Goal: Information Seeking & Learning: Find contact information

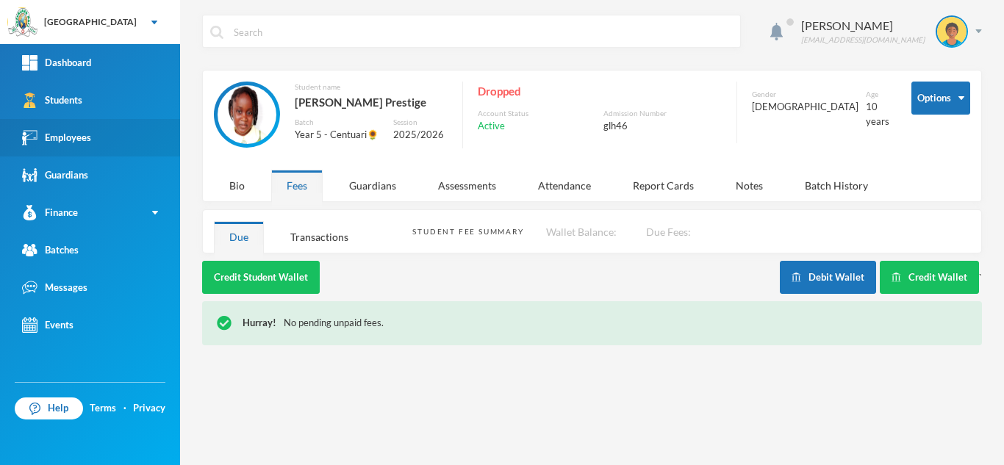
click at [96, 128] on link "Employees" at bounding box center [90, 137] width 180 height 37
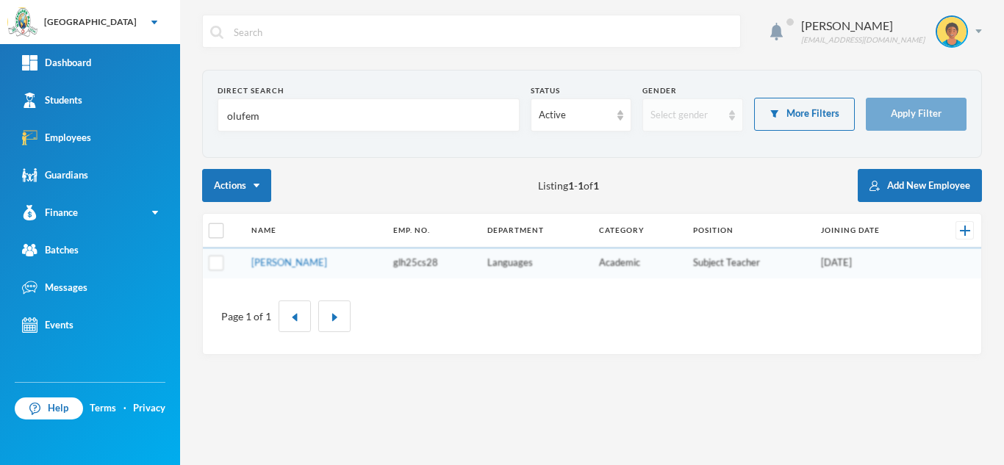
click at [693, 119] on div "Select gender" at bounding box center [686, 115] width 71 height 15
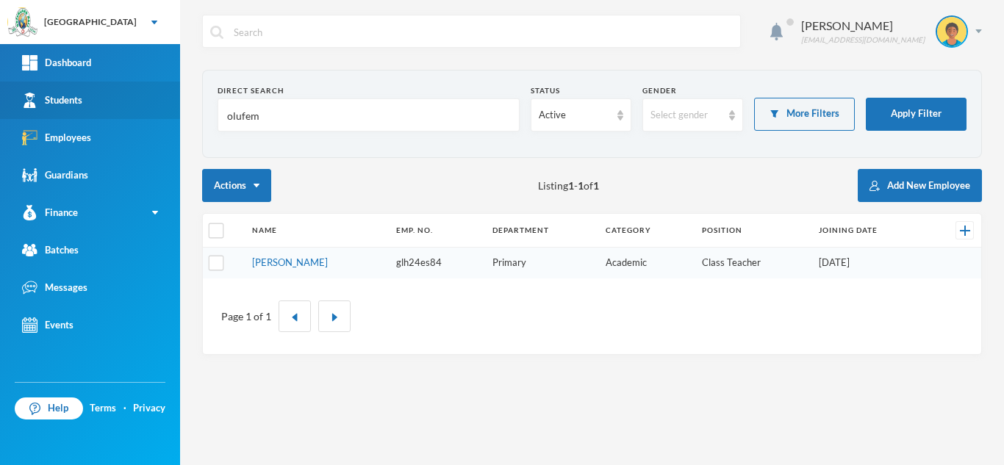
drag, startPoint x: 260, startPoint y: 115, endPoint x: 144, endPoint y: 104, distance: 115.9
click at [144, 104] on div "Greenland Hall Your Bluebic Account Greenland Hall Add a New School Dashboard S…" at bounding box center [502, 232] width 1004 height 465
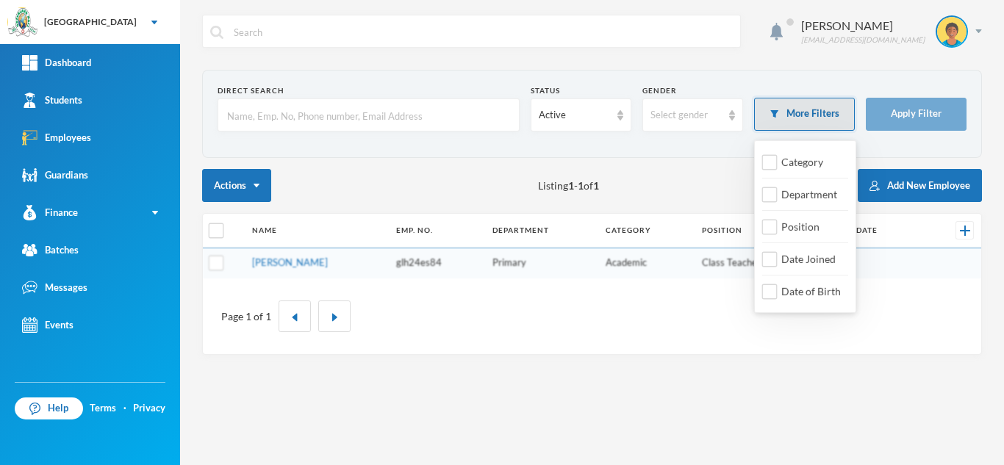
click at [793, 116] on button "More Filters" at bounding box center [804, 114] width 101 height 33
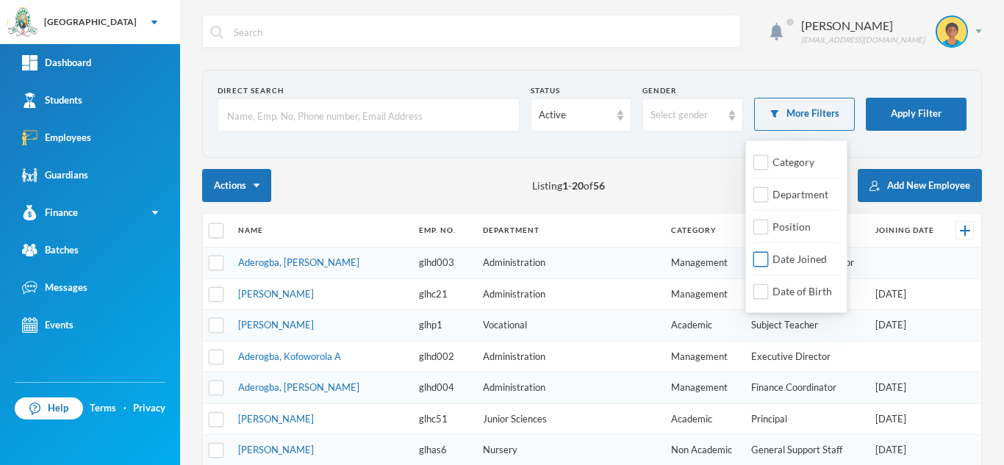
click at [761, 259] on input "Date Joined" at bounding box center [761, 259] width 15 height 15
checkbox input "true"
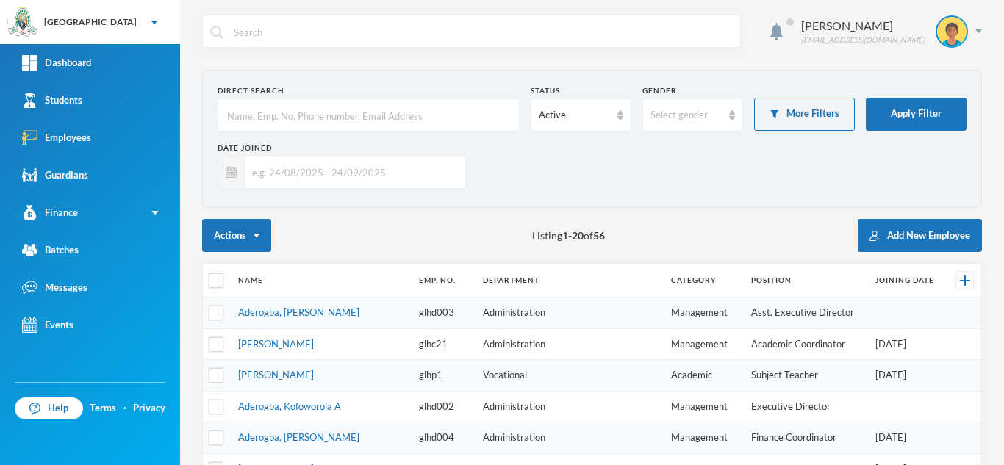
click at [304, 170] on input "text" at bounding box center [351, 172] width 212 height 33
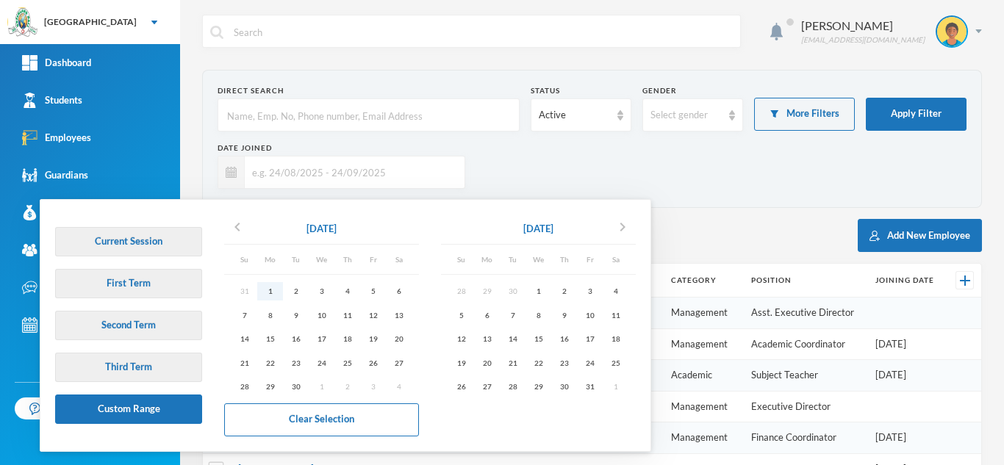
click at [270, 293] on div "1" at bounding box center [270, 291] width 26 height 18
click at [235, 231] on icon "chevron_left" at bounding box center [238, 227] width 18 height 18
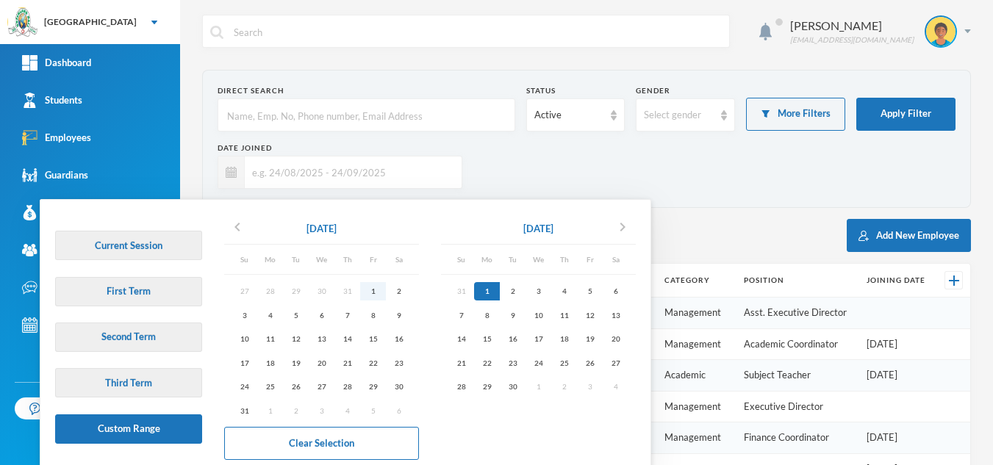
click at [373, 290] on div "1" at bounding box center [373, 291] width 26 height 18
click at [515, 387] on div "30" at bounding box center [513, 387] width 26 height 18
type input "[DATE] - [DATE]"
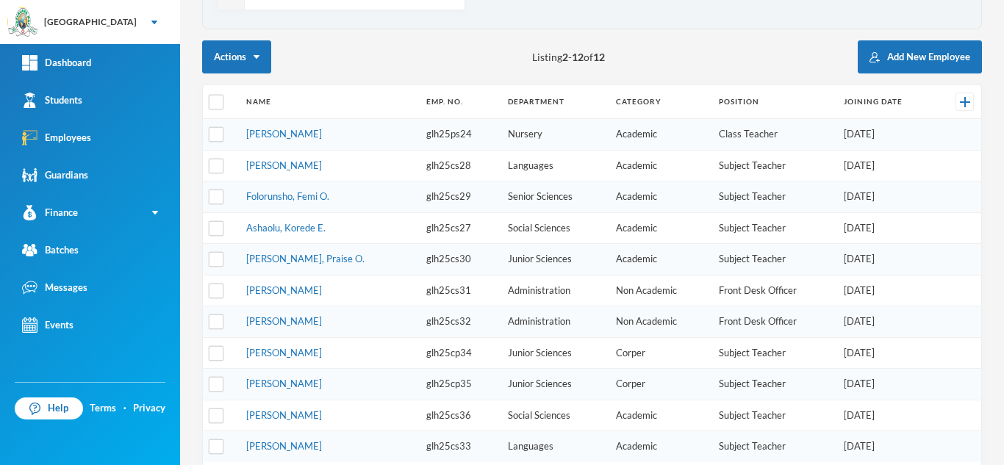
scroll to position [195, 0]
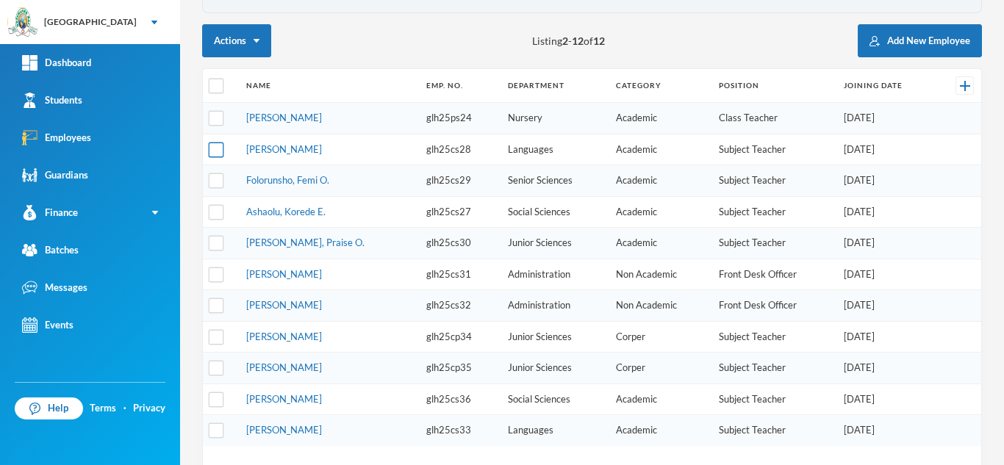
drag, startPoint x: 333, startPoint y: 154, endPoint x: 222, endPoint y: 146, distance: 111.4
click at [222, 146] on tr "[PERSON_NAME] glh25cs28 Languages Academic Subject Teacher [DATE]" at bounding box center [592, 150] width 779 height 32
copy tr "[PERSON_NAME]"
drag, startPoint x: 456, startPoint y: 150, endPoint x: 405, endPoint y: 147, distance: 50.8
click at [419, 147] on td "glh25cs28" at bounding box center [460, 150] width 82 height 32
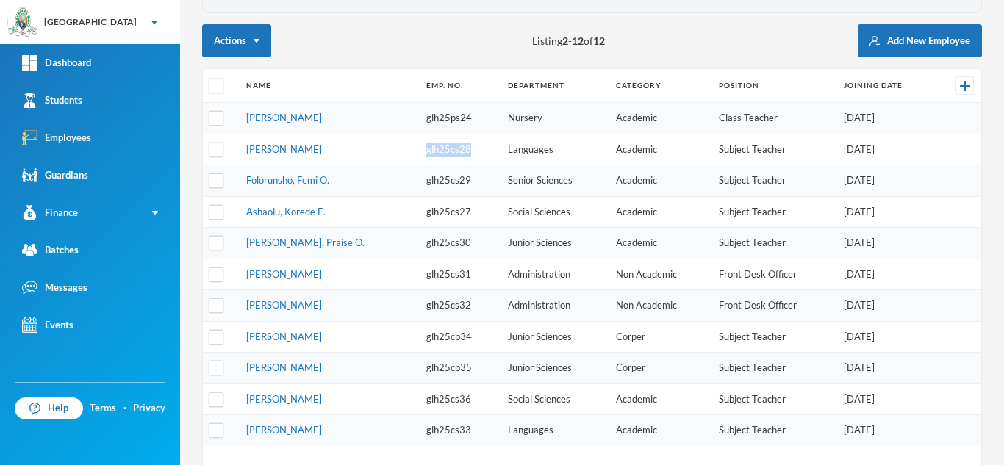
copy td "glh25cs28"
click at [296, 148] on link "[PERSON_NAME]" at bounding box center [284, 149] width 76 height 12
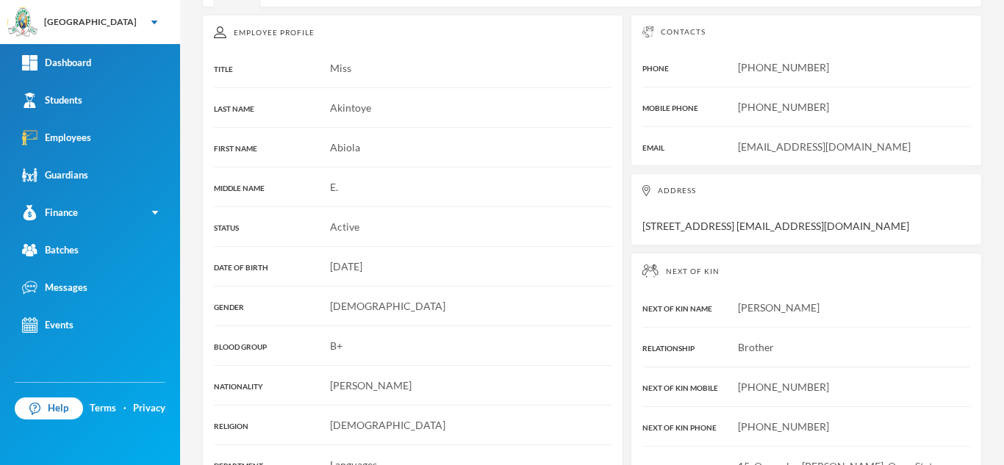
drag, startPoint x: 895, startPoint y: 148, endPoint x: 740, endPoint y: 143, distance: 155.2
click at [740, 143] on div "[EMAIL_ADDRESS][DOMAIN_NAME]" at bounding box center [807, 146] width 328 height 15
copy span "[EMAIL_ADDRESS][DOMAIN_NAME]"
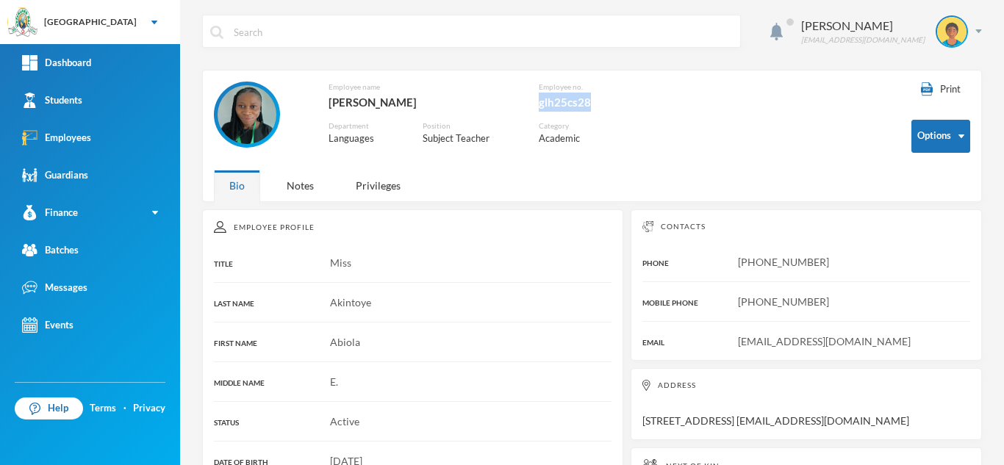
drag, startPoint x: 601, startPoint y: 100, endPoint x: 540, endPoint y: 100, distance: 60.3
click at [540, 100] on div "glh25cs28" at bounding box center [597, 102] width 116 height 19
copy div "glh25cs28"
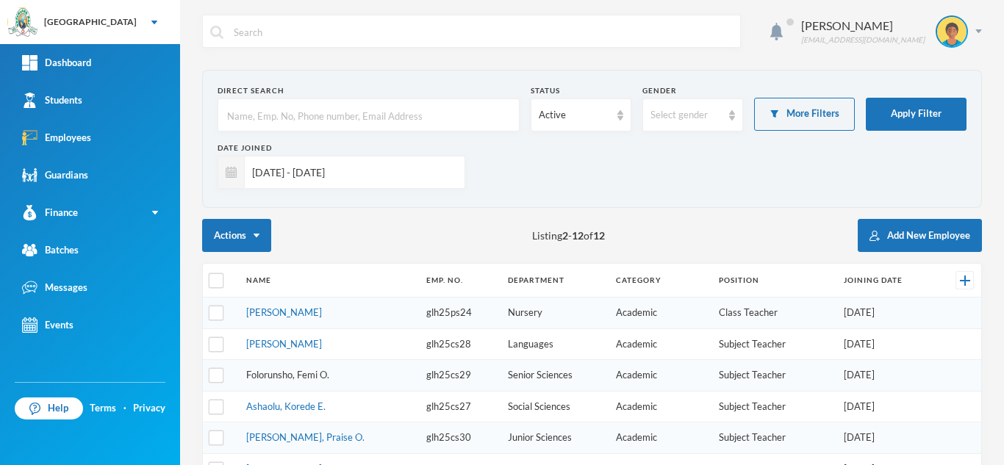
click at [310, 372] on link "Folorunsho, Femi O." at bounding box center [287, 375] width 83 height 12
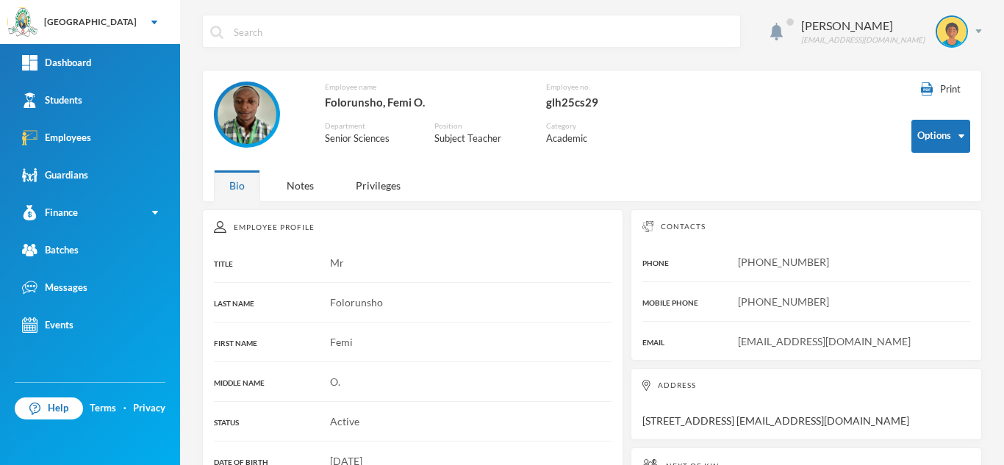
drag, startPoint x: 900, startPoint y: 345, endPoint x: 735, endPoint y: 333, distance: 165.1
click at [735, 333] on div "Contacts PHONE [PHONE_NUMBER] MOBILE PHONE [PHONE_NUMBER] EMAIL [EMAIL_ADDRESS]…" at bounding box center [806, 285] width 351 height 151
copy span "[EMAIL_ADDRESS][DOMAIN_NAME]"
drag, startPoint x: 600, startPoint y: 104, endPoint x: 548, endPoint y: 107, distance: 52.3
click at [548, 107] on div "glh25cs29" at bounding box center [600, 102] width 109 height 19
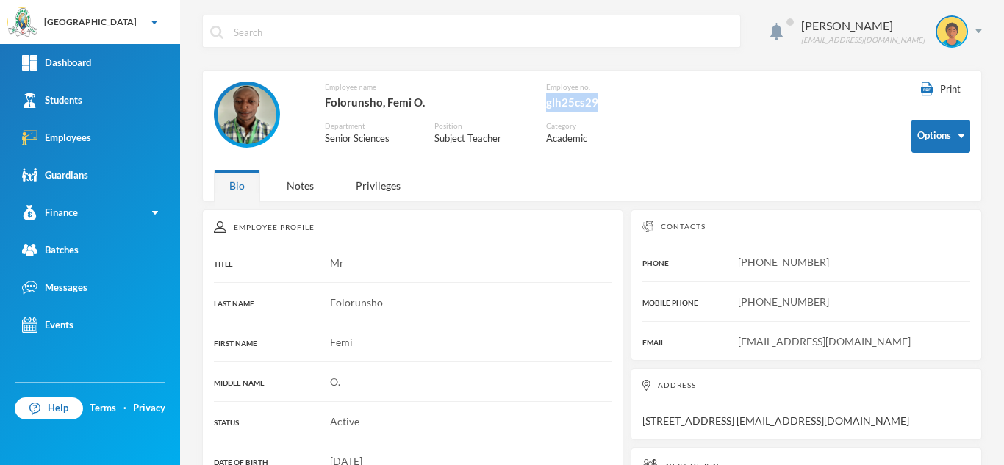
copy div "glh25cs29"
click at [300, 182] on div "Notes" at bounding box center [300, 186] width 58 height 32
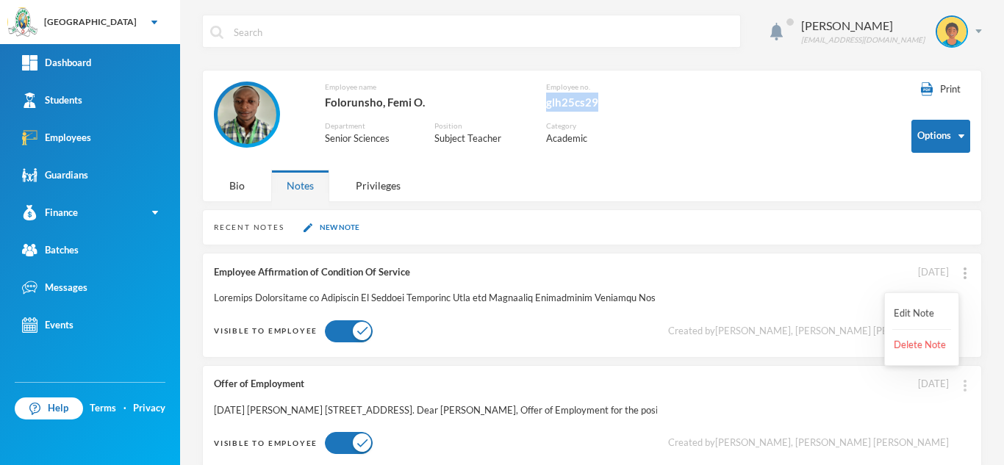
click at [960, 384] on div at bounding box center [965, 384] width 10 height 15
click at [921, 312] on button "Edit Note" at bounding box center [922, 314] width 59 height 26
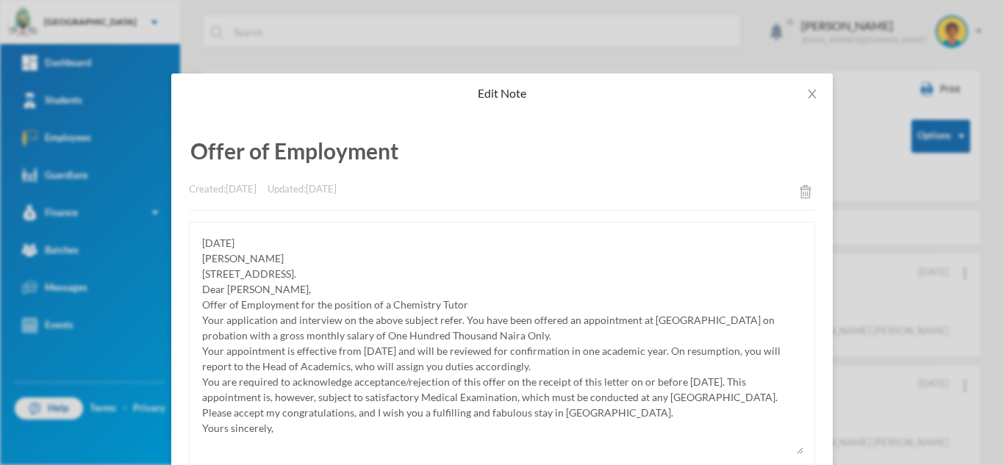
click at [226, 43] on div "Edit Note Offer of Employment Created: [DATE] Updated: [DATE] Cancel Save Note" at bounding box center [502, 232] width 1004 height 465
click at [813, 90] on span "Close" at bounding box center [812, 94] width 41 height 41
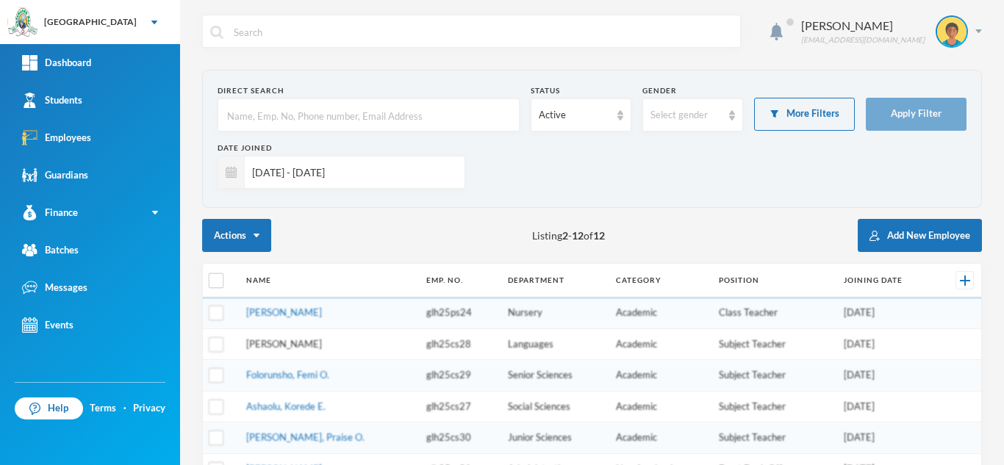
click at [275, 347] on link "[PERSON_NAME]" at bounding box center [284, 344] width 76 height 12
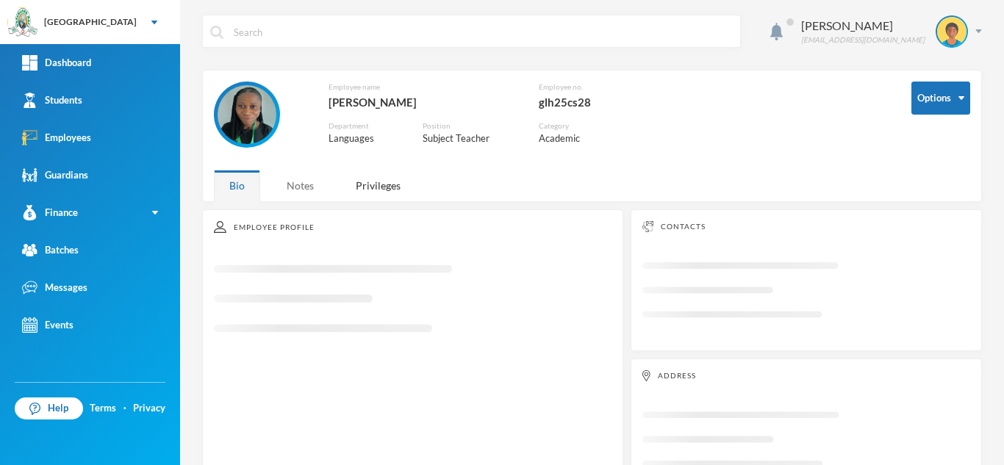
click at [312, 184] on div "Notes" at bounding box center [300, 186] width 58 height 32
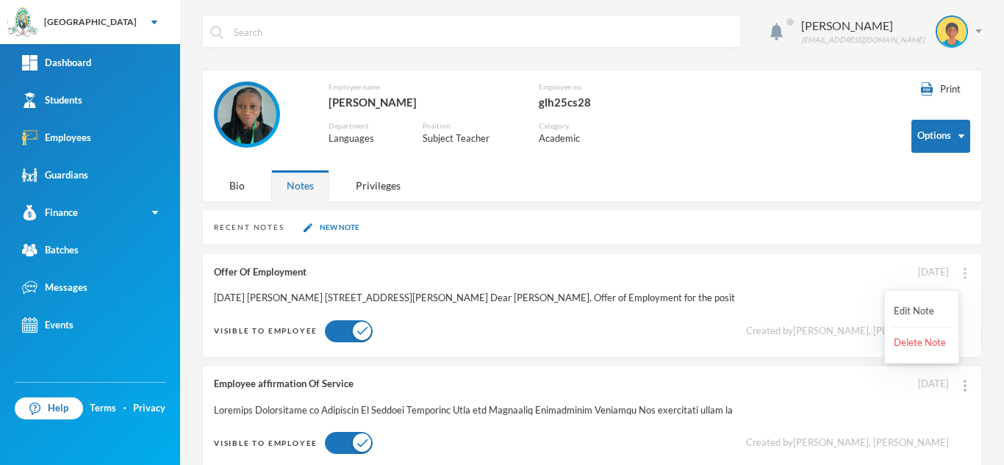
click at [960, 273] on div at bounding box center [965, 272] width 10 height 15
click at [911, 308] on button "Edit Note" at bounding box center [922, 311] width 59 height 26
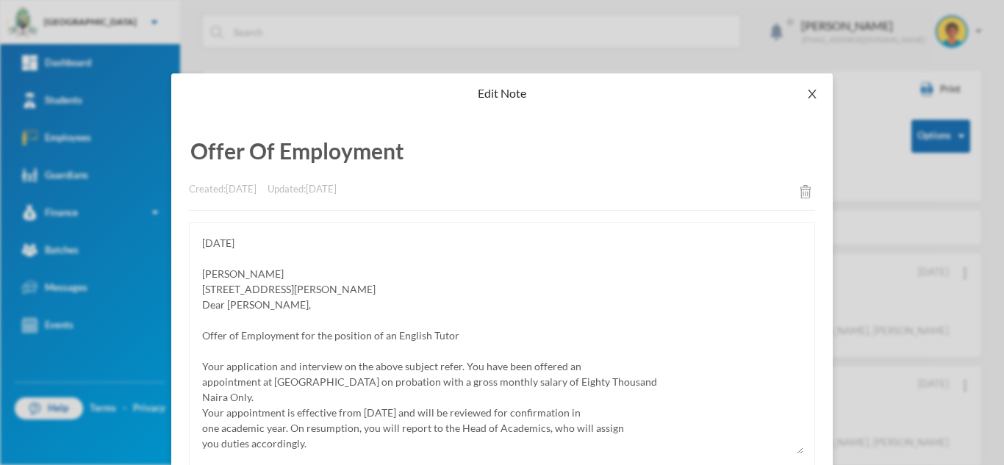
click at [812, 94] on icon "icon: close" at bounding box center [813, 94] width 12 height 12
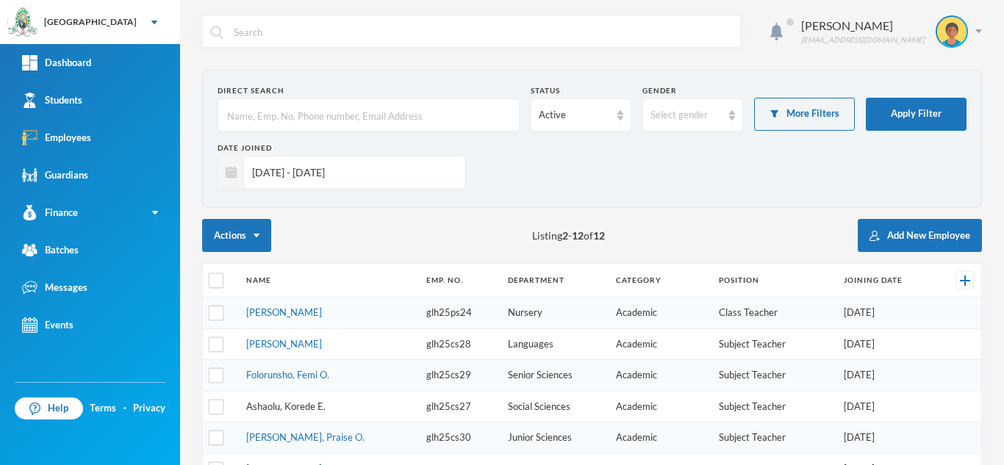
click at [283, 406] on link "Ashaolu, Korede E." at bounding box center [285, 407] width 79 height 12
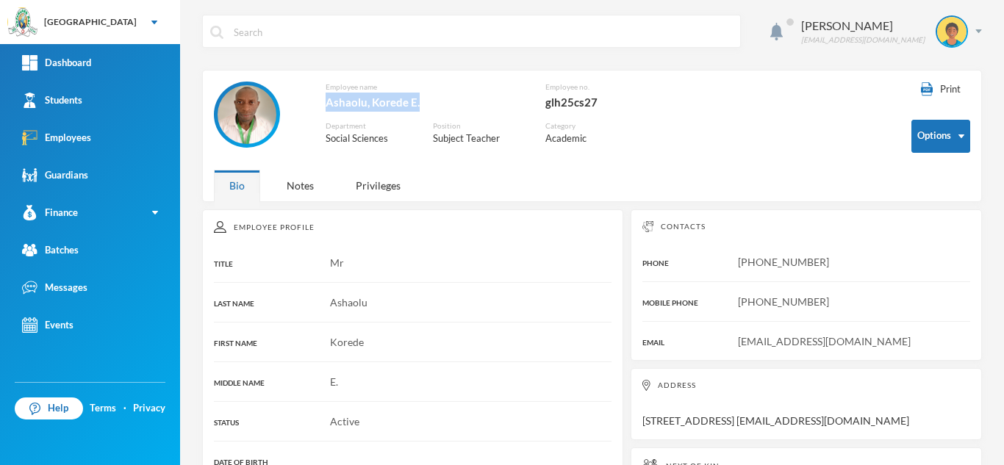
drag, startPoint x: 427, startPoint y: 96, endPoint x: 326, endPoint y: 99, distance: 101.5
click at [326, 99] on div "Ashaolu, Korede E." at bounding box center [425, 102] width 198 height 19
copy div "Ashaolu, Korede E."
drag, startPoint x: 900, startPoint y: 340, endPoint x: 735, endPoint y: 345, distance: 164.8
click at [735, 345] on div "[EMAIL_ADDRESS][DOMAIN_NAME]" at bounding box center [807, 341] width 328 height 15
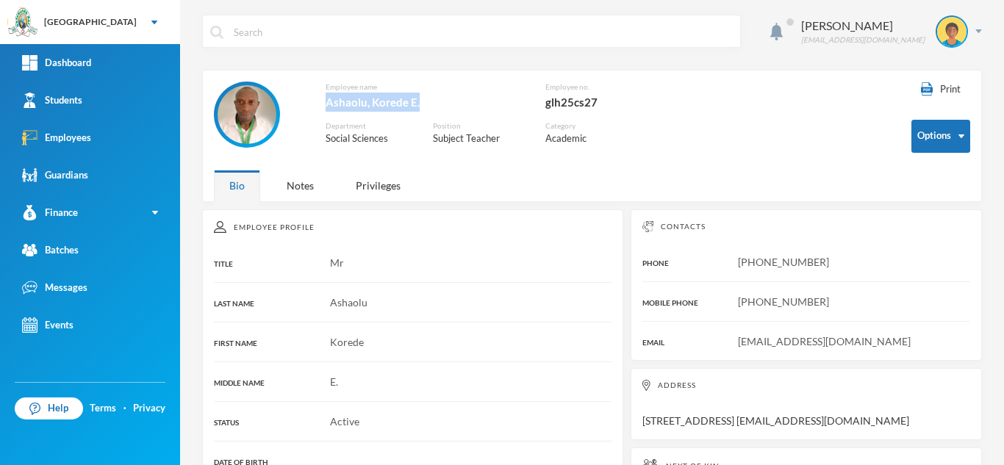
copy span "[EMAIL_ADDRESS][DOMAIN_NAME]"
drag, startPoint x: 602, startPoint y: 104, endPoint x: 541, endPoint y: 100, distance: 61.1
click at [541, 100] on div "Employee name [GEOGRAPHIC_DATA], [PERSON_NAME] Employee no. glh25cs27 Departmen…" at bounding box center [434, 122] width 441 height 81
copy div "glh25cs27"
click at [307, 189] on div "Notes" at bounding box center [300, 186] width 58 height 32
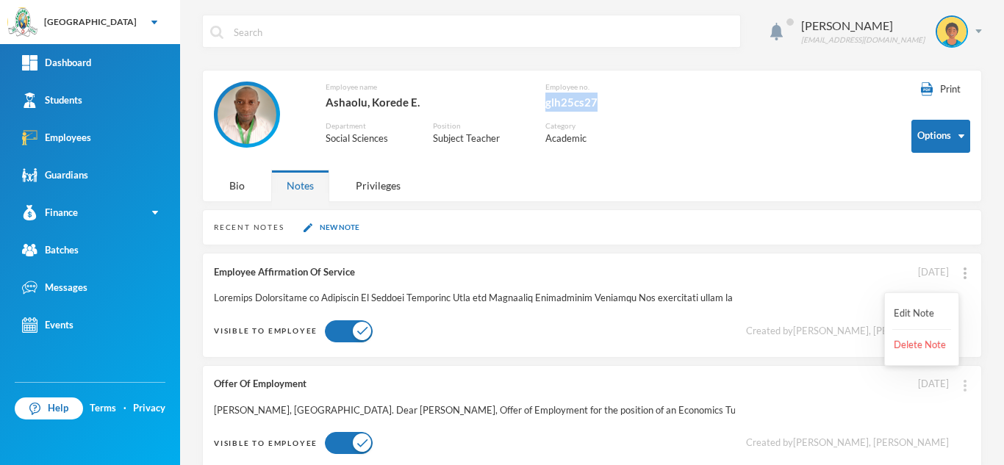
click at [964, 387] on img at bounding box center [965, 386] width 3 height 12
click at [912, 310] on button "Edit Note" at bounding box center [922, 314] width 59 height 26
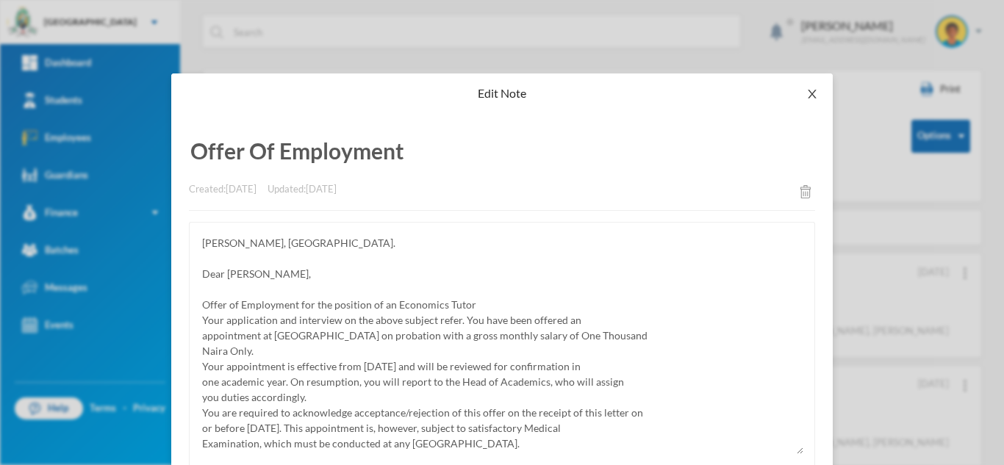
click at [809, 93] on icon "icon: close" at bounding box center [812, 94] width 8 height 9
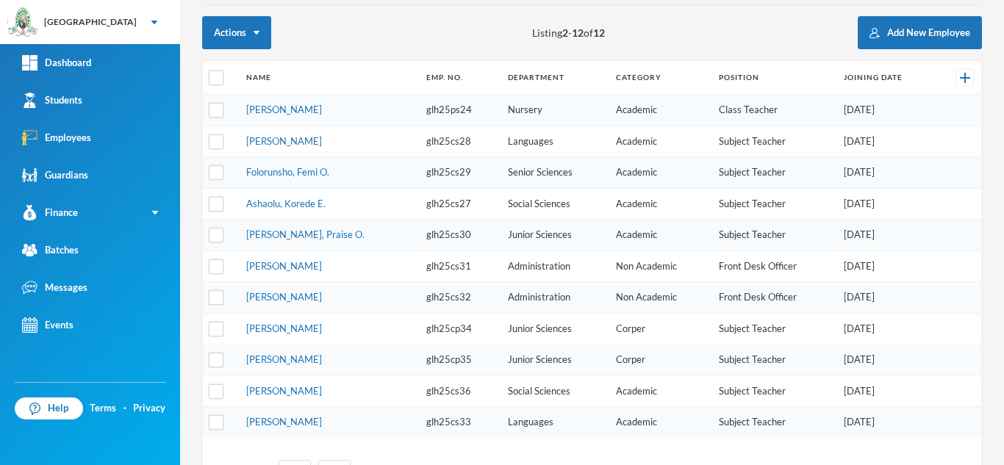
scroll to position [204, 0]
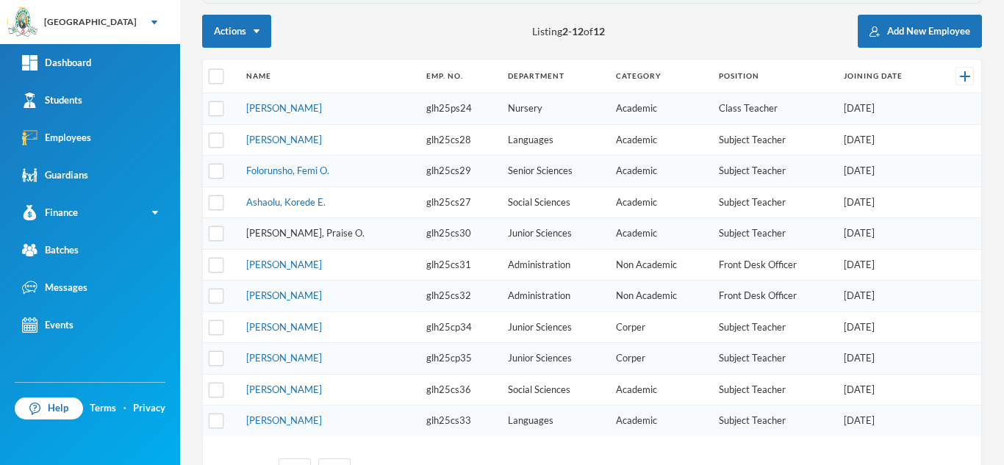
click at [275, 233] on link "[PERSON_NAME], Praise O." at bounding box center [305, 233] width 118 height 12
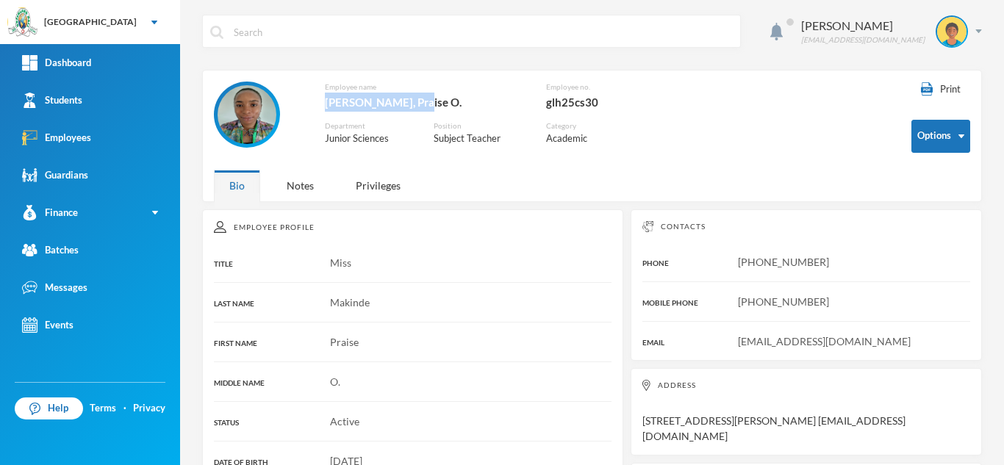
drag, startPoint x: 423, startPoint y: 97, endPoint x: 327, endPoint y: 103, distance: 96.5
click at [327, 103] on div "[PERSON_NAME], Praise O." at bounding box center [424, 102] width 199 height 19
copy div "[PERSON_NAME], Praise O."
drag, startPoint x: 897, startPoint y: 343, endPoint x: 738, endPoint y: 339, distance: 158.9
click at [738, 339] on div "[EMAIL_ADDRESS][DOMAIN_NAME]" at bounding box center [807, 341] width 328 height 15
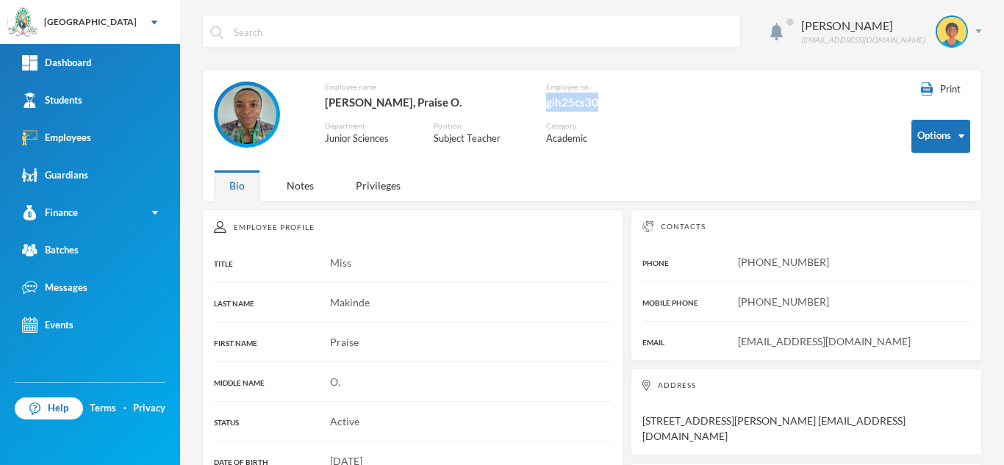
drag, startPoint x: 619, startPoint y: 104, endPoint x: 540, endPoint y: 100, distance: 78.8
click at [540, 100] on div "Employee name [PERSON_NAME], Praise O. Employee no. glh25cs30 Department Junior…" at bounding box center [434, 122] width 441 height 81
click at [300, 181] on div "Notes" at bounding box center [300, 186] width 58 height 32
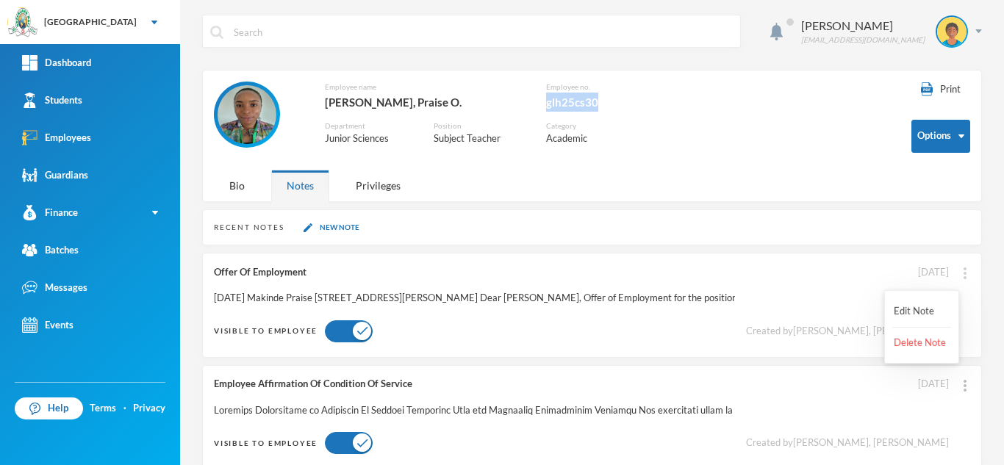
click at [960, 271] on div at bounding box center [965, 272] width 10 height 15
click at [909, 304] on button "Edit Note" at bounding box center [922, 311] width 59 height 26
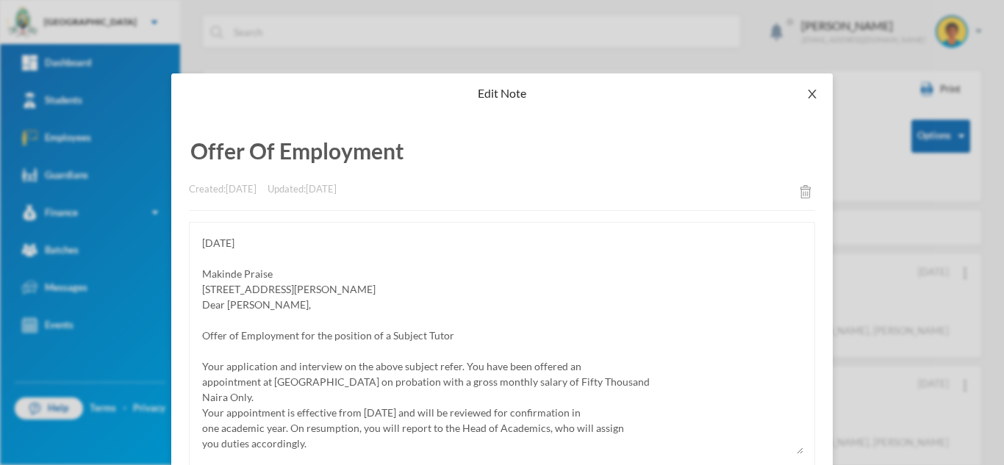
click at [807, 93] on icon "icon: close" at bounding box center [813, 94] width 12 height 12
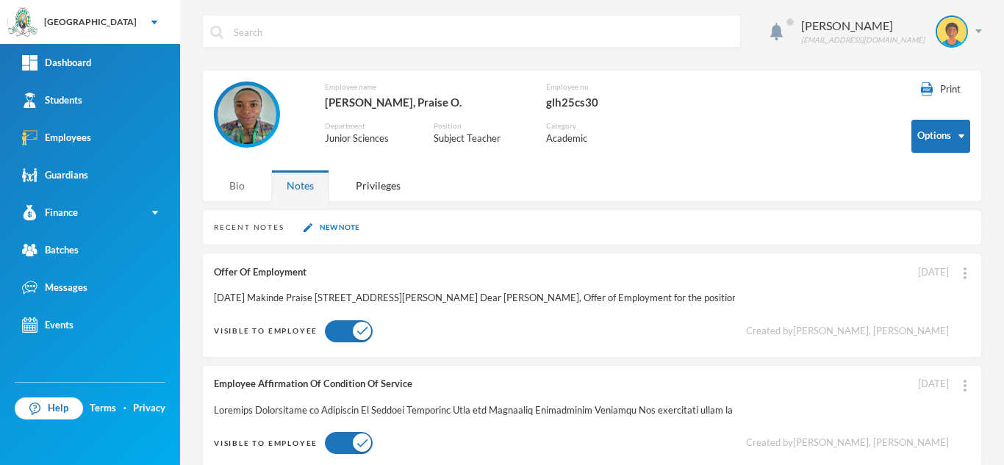
click at [235, 187] on div "Bio" at bounding box center [237, 186] width 46 height 32
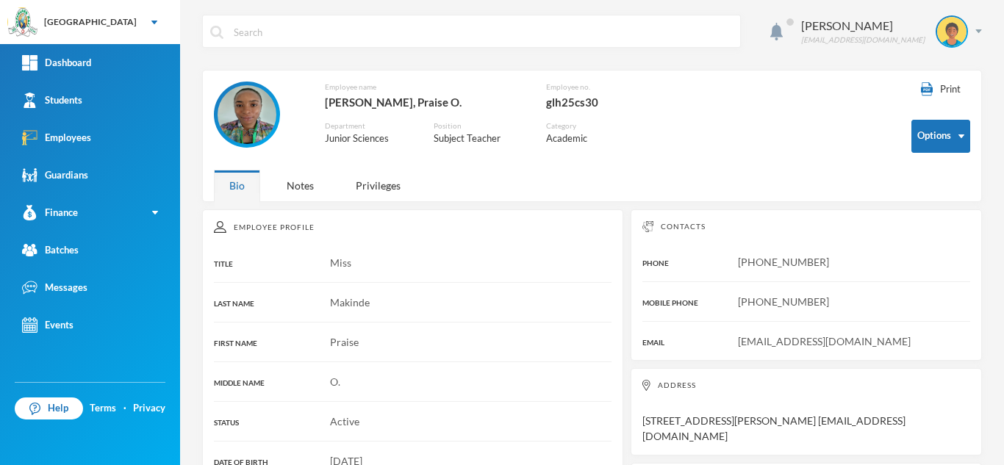
scroll to position [408, 0]
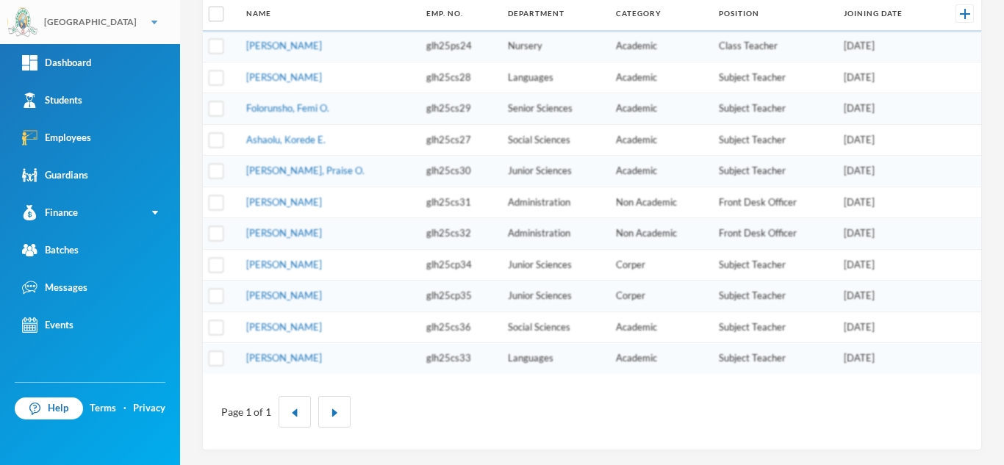
scroll to position [267, 0]
click at [322, 202] on link "[PERSON_NAME]" at bounding box center [284, 202] width 76 height 12
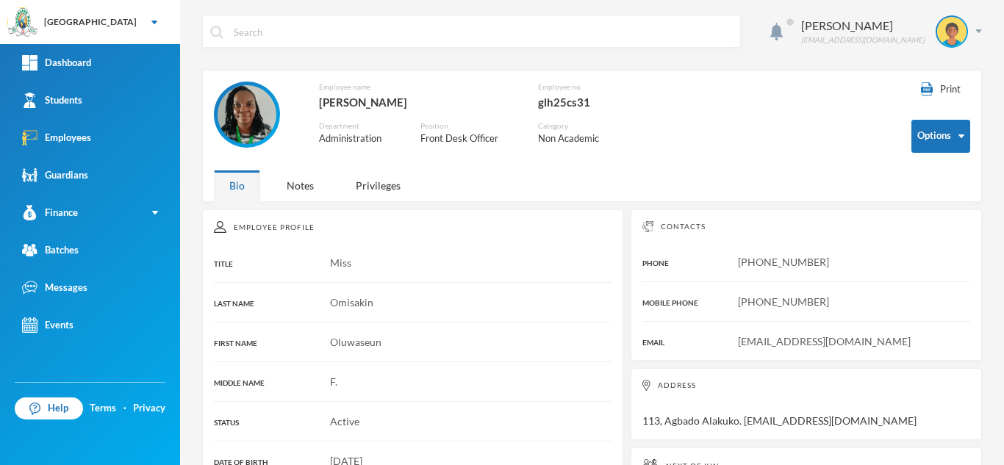
drag, startPoint x: 452, startPoint y: 104, endPoint x: 318, endPoint y: 101, distance: 134.6
click at [318, 101] on div "Employee name [PERSON_NAME] Employee no. glh25cs31 Department Administration Po…" at bounding box center [434, 122] width 441 height 81
drag, startPoint x: 605, startPoint y: 95, endPoint x: 537, endPoint y: 101, distance: 68.7
click at [537, 101] on div "Employee name [PERSON_NAME] Employee no. glh25cs31 Department Administration Po…" at bounding box center [434, 122] width 441 height 81
drag, startPoint x: 933, startPoint y: 340, endPoint x: 737, endPoint y: 346, distance: 196.4
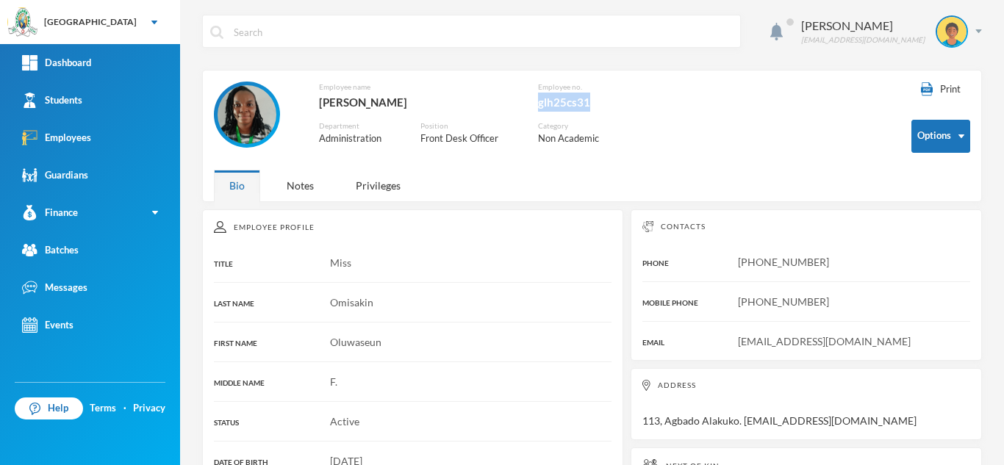
click at [737, 346] on div "[EMAIL_ADDRESS][DOMAIN_NAME]" at bounding box center [807, 341] width 328 height 15
drag, startPoint x: 596, startPoint y: 97, endPoint x: 539, endPoint y: 98, distance: 57.4
click at [539, 98] on div "glh25cs31" at bounding box center [596, 102] width 117 height 19
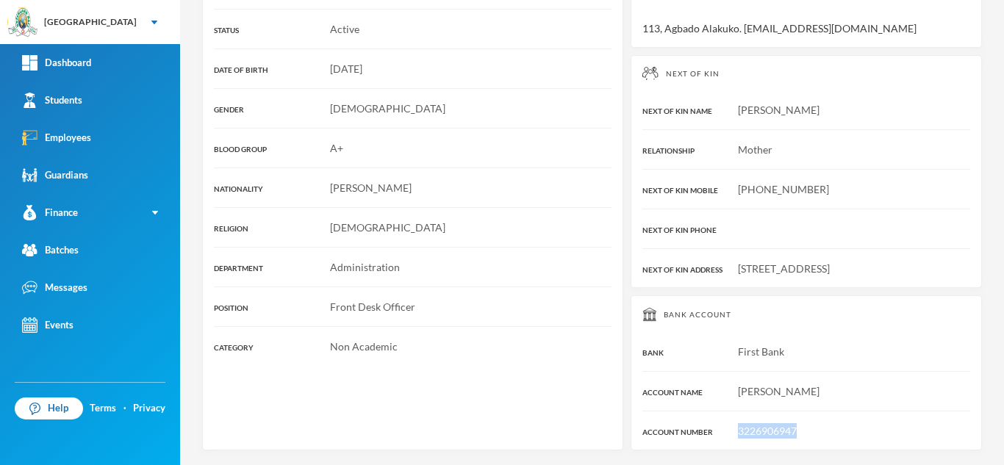
drag, startPoint x: 807, startPoint y: 427, endPoint x: 705, endPoint y: 426, distance: 101.5
click at [705, 426] on div "3226906947" at bounding box center [807, 430] width 328 height 15
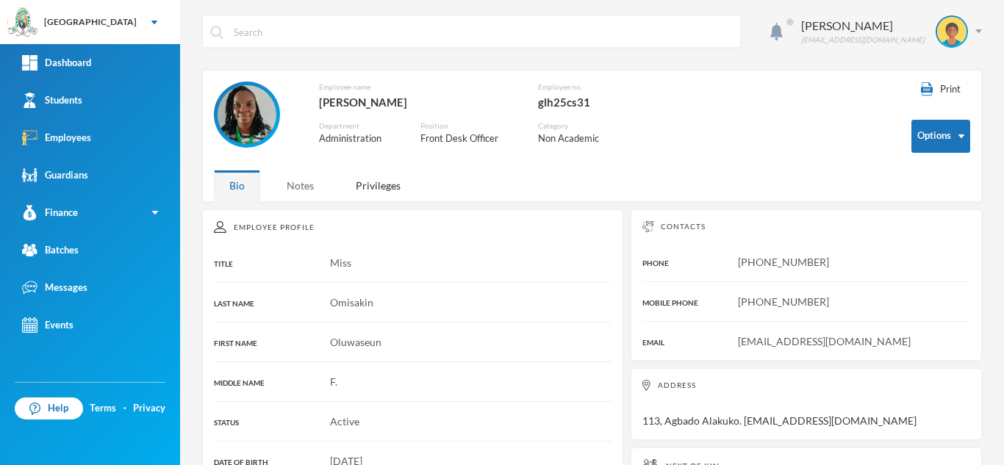
click at [296, 194] on div "Notes" at bounding box center [300, 186] width 58 height 32
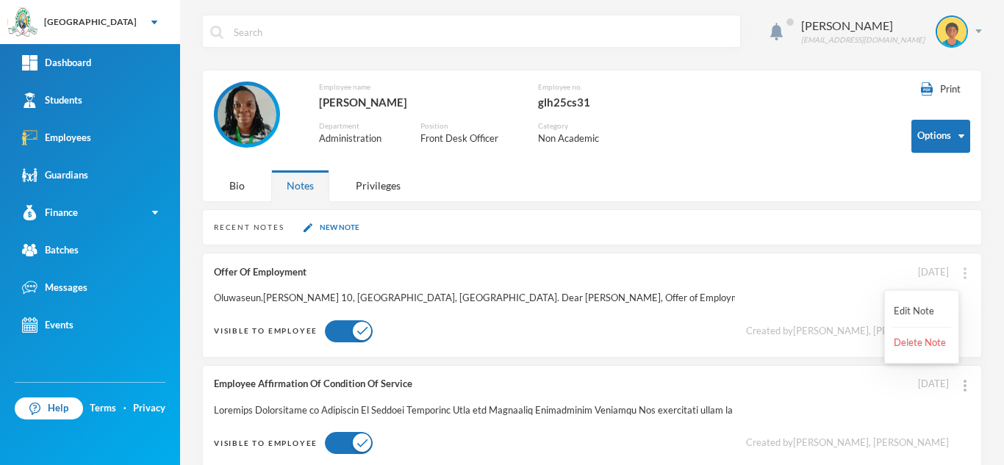
click at [964, 273] on img at bounding box center [965, 274] width 3 height 12
click at [915, 304] on button "Edit Note" at bounding box center [922, 311] width 59 height 26
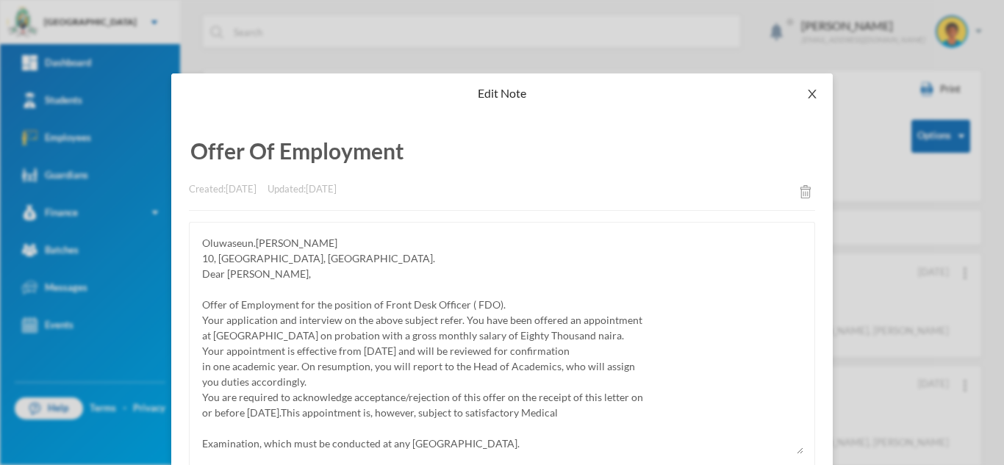
click at [808, 91] on icon "icon: close" at bounding box center [812, 94] width 8 height 9
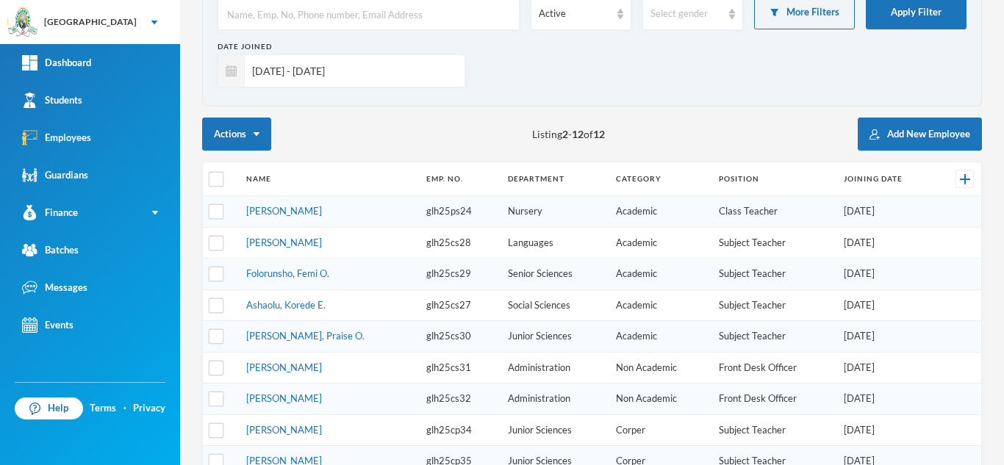
scroll to position [130, 0]
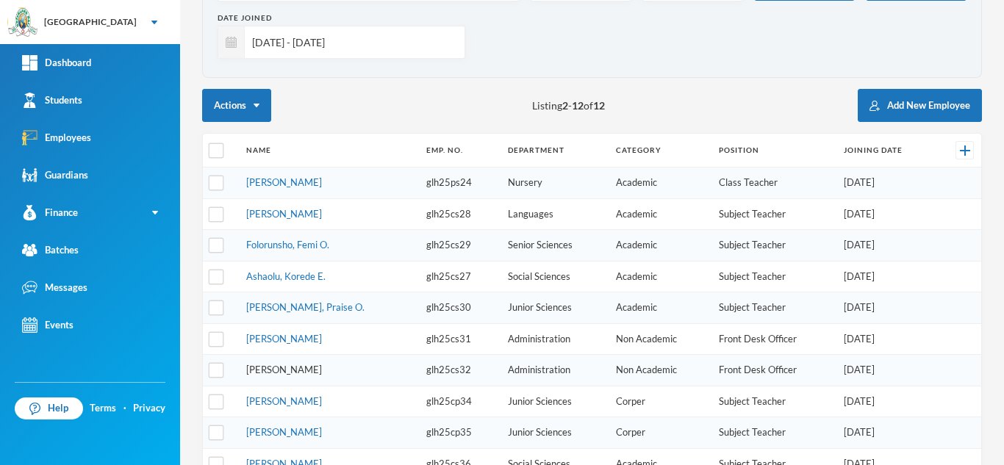
click at [290, 372] on link "[PERSON_NAME]" at bounding box center [284, 370] width 76 height 12
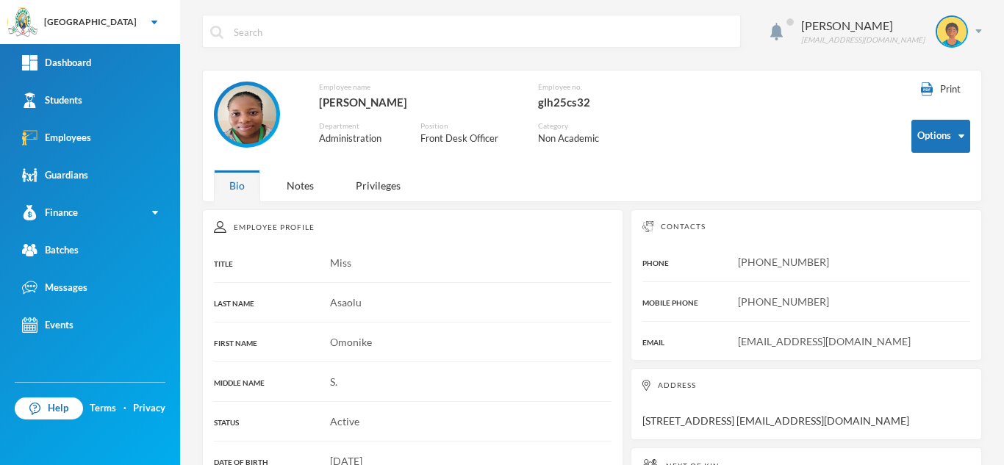
drag, startPoint x: 429, startPoint y: 107, endPoint x: 323, endPoint y: 106, distance: 106.6
click at [323, 106] on div "[PERSON_NAME]" at bounding box center [417, 102] width 196 height 19
drag, startPoint x: 609, startPoint y: 99, endPoint x: 536, endPoint y: 96, distance: 72.8
click at [536, 96] on div "Employee name [PERSON_NAME] Employee no. glh25cs32 Department Administration Po…" at bounding box center [434, 122] width 441 height 81
drag, startPoint x: 894, startPoint y: 346, endPoint x: 740, endPoint y: 338, distance: 154.6
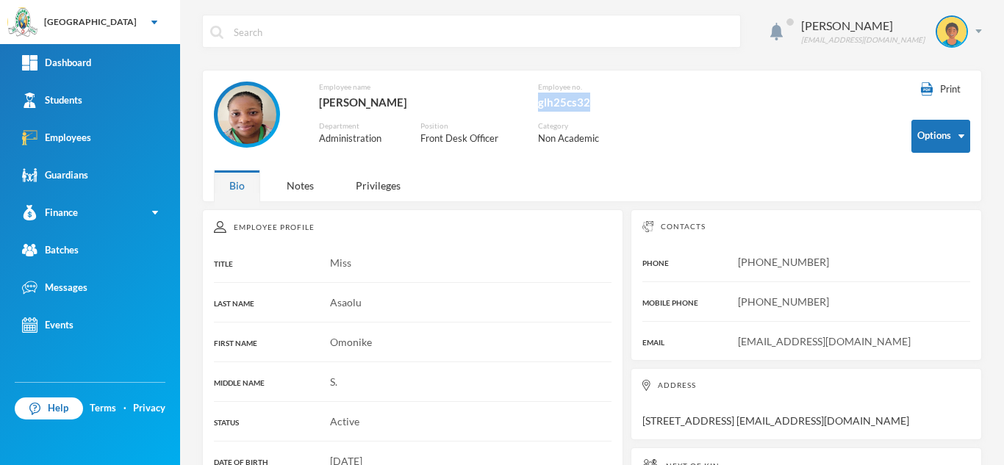
click at [740, 338] on div "[EMAIL_ADDRESS][DOMAIN_NAME]" at bounding box center [807, 341] width 328 height 15
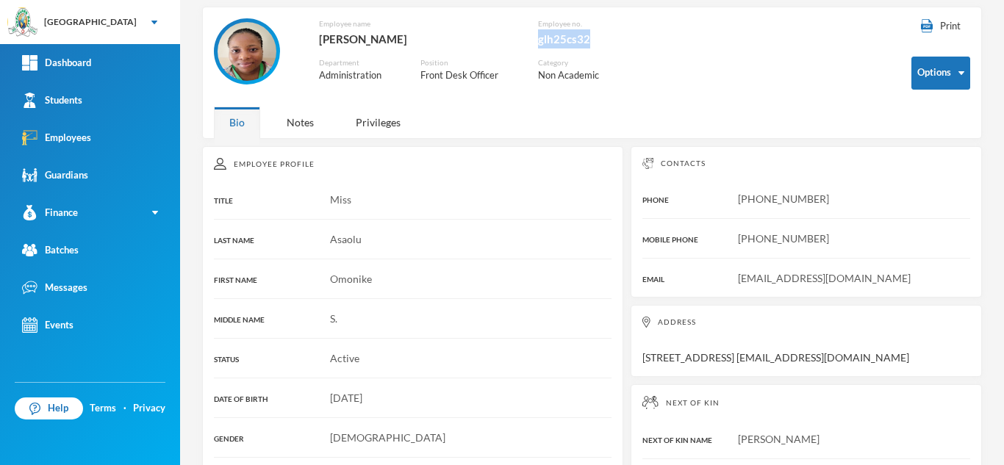
scroll to position [60, 0]
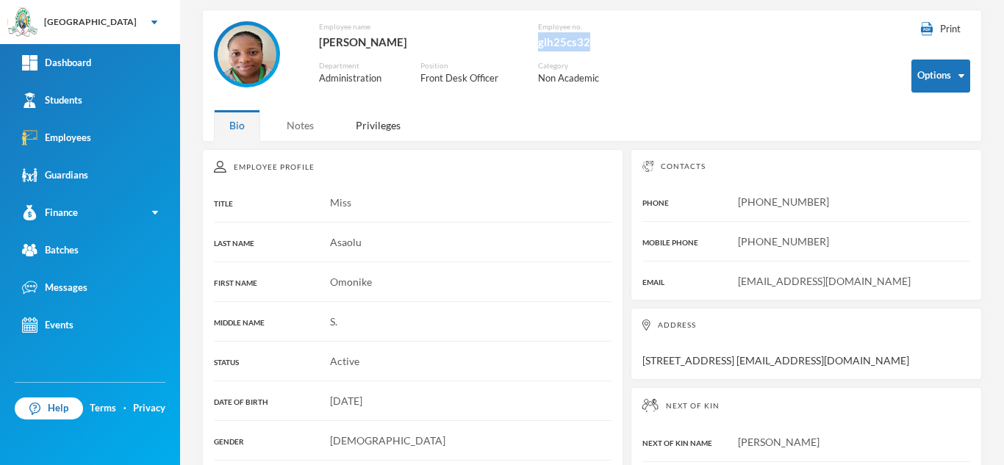
click at [281, 119] on div "Notes" at bounding box center [300, 126] width 58 height 32
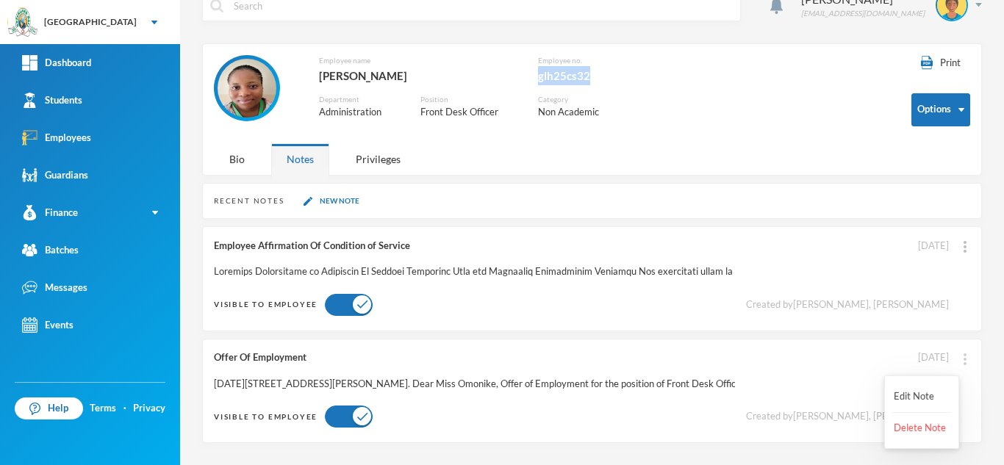
click at [964, 354] on img at bounding box center [965, 360] width 3 height 12
click at [909, 394] on button "Edit Note" at bounding box center [922, 397] width 59 height 26
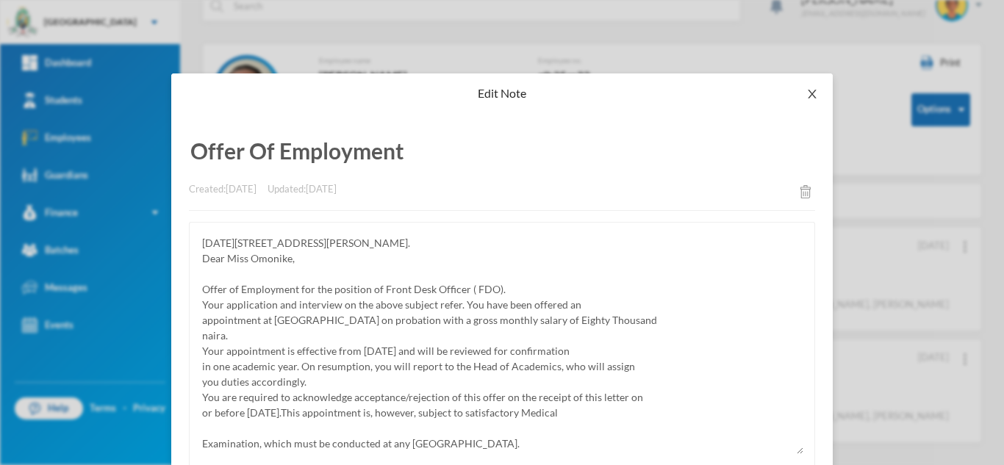
click at [811, 89] on icon "icon: close" at bounding box center [813, 94] width 12 height 12
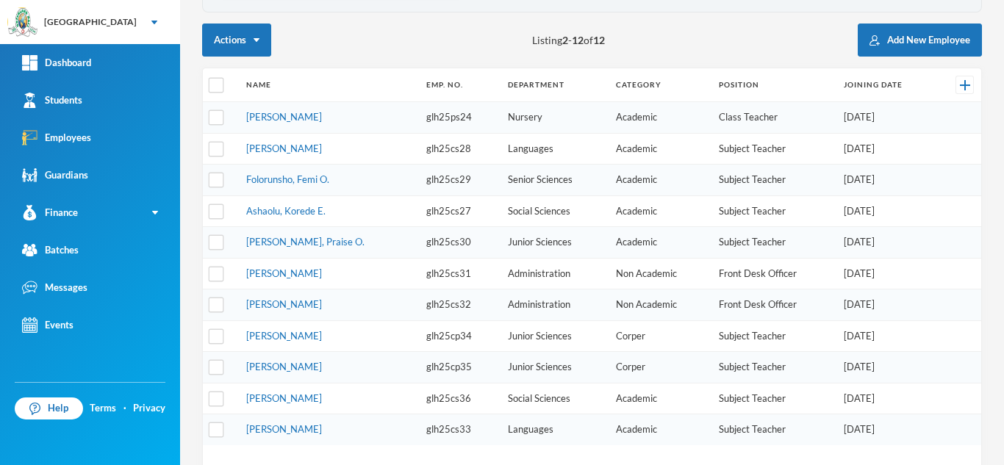
scroll to position [267, 0]
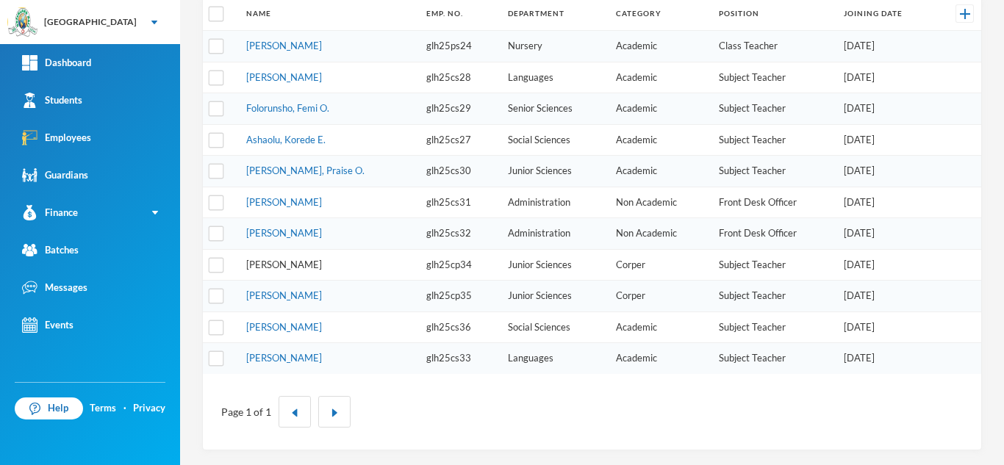
click at [262, 262] on link "[PERSON_NAME]" at bounding box center [284, 265] width 76 height 12
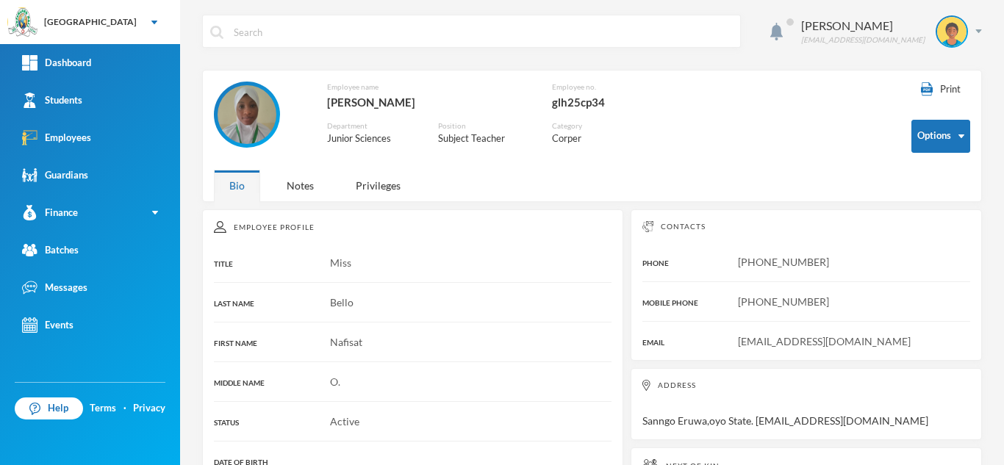
drag, startPoint x: 421, startPoint y: 101, endPoint x: 329, endPoint y: 96, distance: 92.0
click at [329, 96] on div "[PERSON_NAME]" at bounding box center [428, 102] width 203 height 19
drag, startPoint x: 623, startPoint y: 93, endPoint x: 546, endPoint y: 100, distance: 78.2
click at [546, 100] on div "Employee name [PERSON_NAME] Employee no. glh25cp34 Department Junior Sciences P…" at bounding box center [434, 122] width 441 height 81
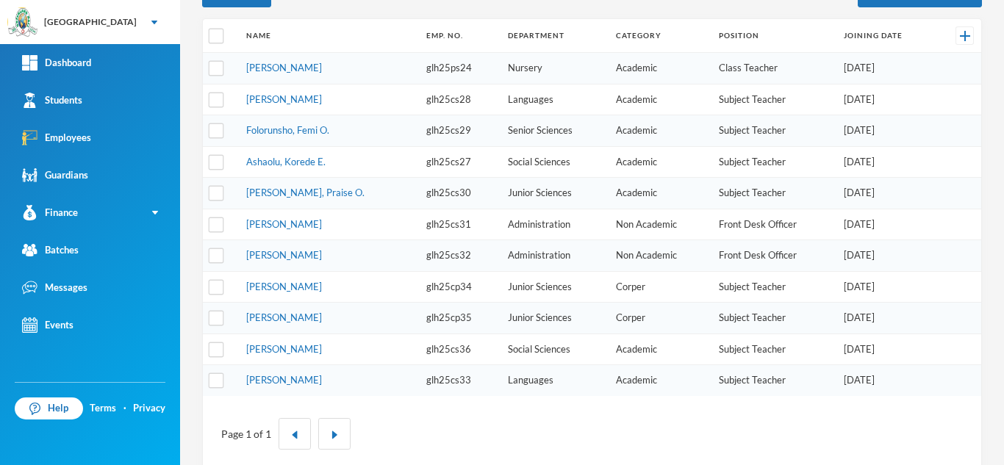
scroll to position [267, 0]
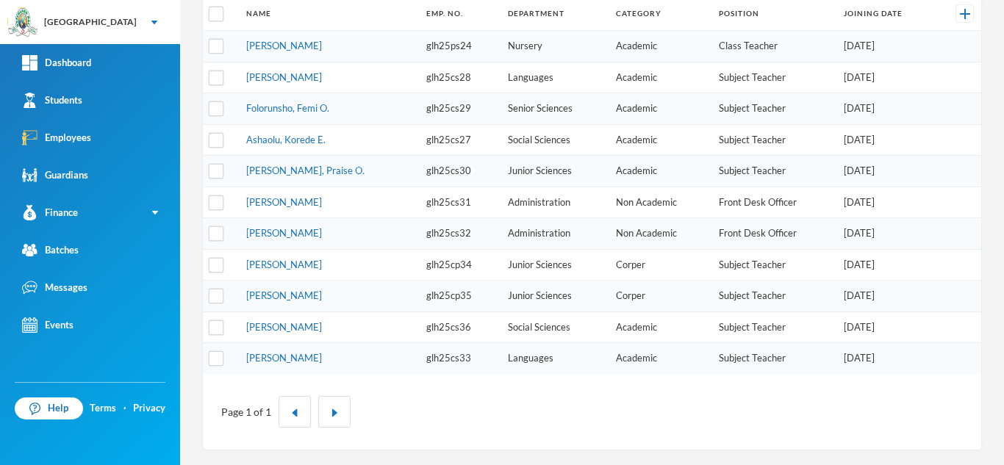
click at [285, 305] on td "[PERSON_NAME]" at bounding box center [329, 297] width 180 height 32
click at [280, 291] on link "[PERSON_NAME]" at bounding box center [284, 296] width 76 height 12
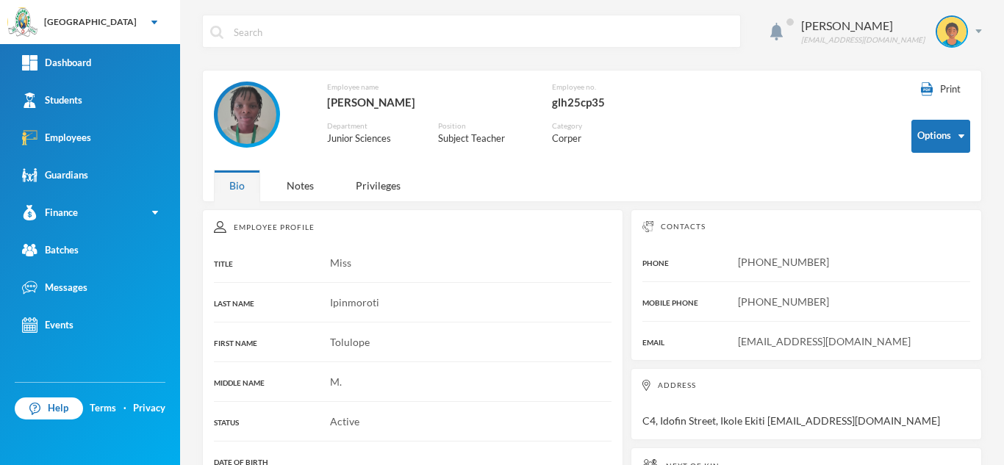
drag, startPoint x: 449, startPoint y: 104, endPoint x: 327, endPoint y: 104, distance: 122.0
click at [327, 104] on div "[PERSON_NAME]" at bounding box center [428, 102] width 203 height 19
drag, startPoint x: 618, startPoint y: 104, endPoint x: 554, endPoint y: 104, distance: 64.0
click at [554, 104] on div "glh25cp35" at bounding box center [603, 102] width 103 height 19
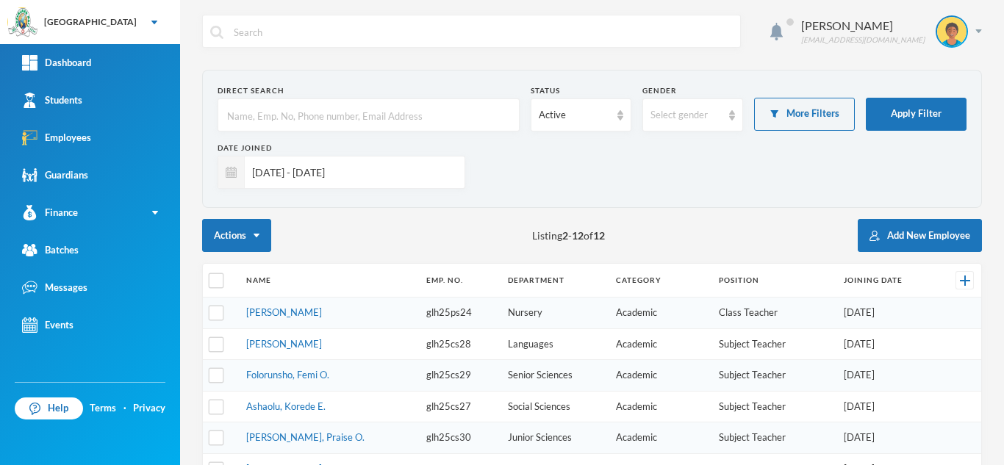
scroll to position [267, 0]
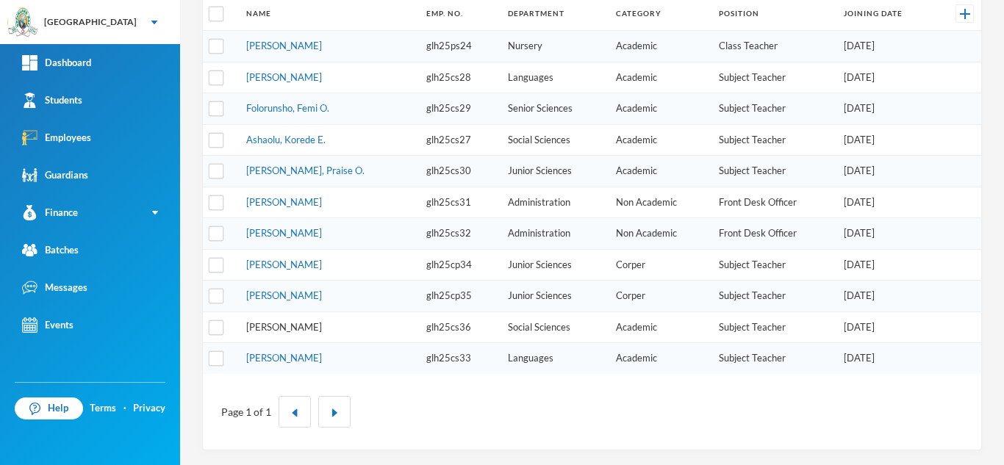
click at [322, 328] on link "[PERSON_NAME]" at bounding box center [284, 327] width 76 height 12
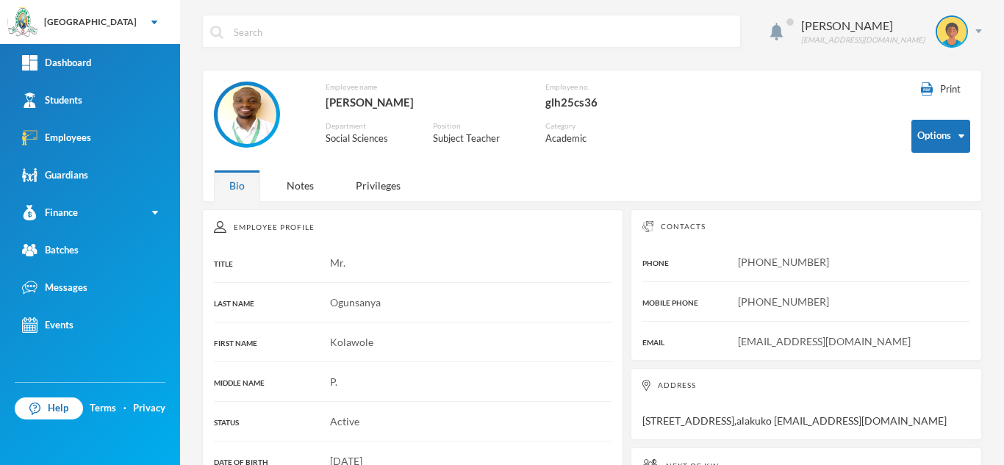
drag, startPoint x: 429, startPoint y: 101, endPoint x: 328, endPoint y: 100, distance: 101.5
click at [328, 100] on div "[PERSON_NAME]" at bounding box center [425, 102] width 198 height 19
drag, startPoint x: 922, startPoint y: 345, endPoint x: 736, endPoint y: 343, distance: 186.0
click at [736, 343] on div "[EMAIL_ADDRESS][DOMAIN_NAME]" at bounding box center [807, 341] width 328 height 15
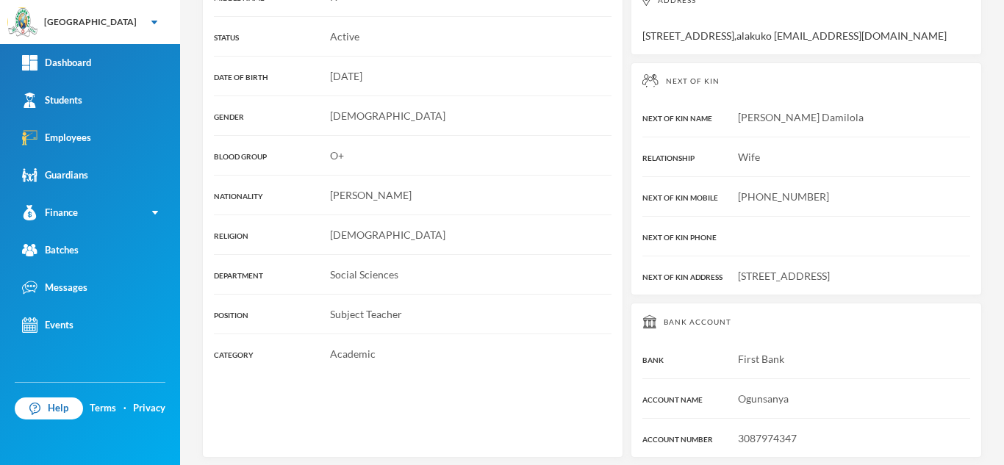
scroll to position [393, 0]
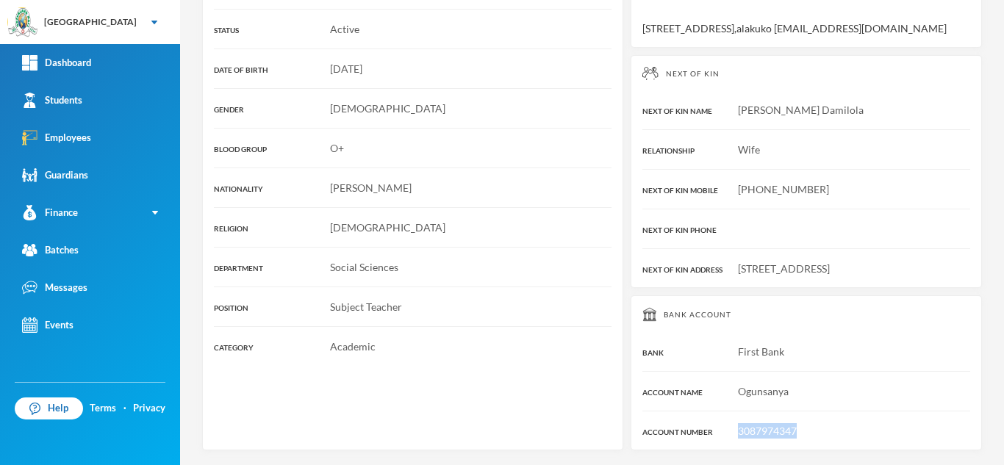
drag, startPoint x: 816, startPoint y: 439, endPoint x: 731, endPoint y: 435, distance: 85.4
click at [731, 435] on div "Bank Account BANK First Bank ACCOUNT NAME Ogunsanya ACCOUNT NUMBER 3087974347" at bounding box center [806, 373] width 351 height 155
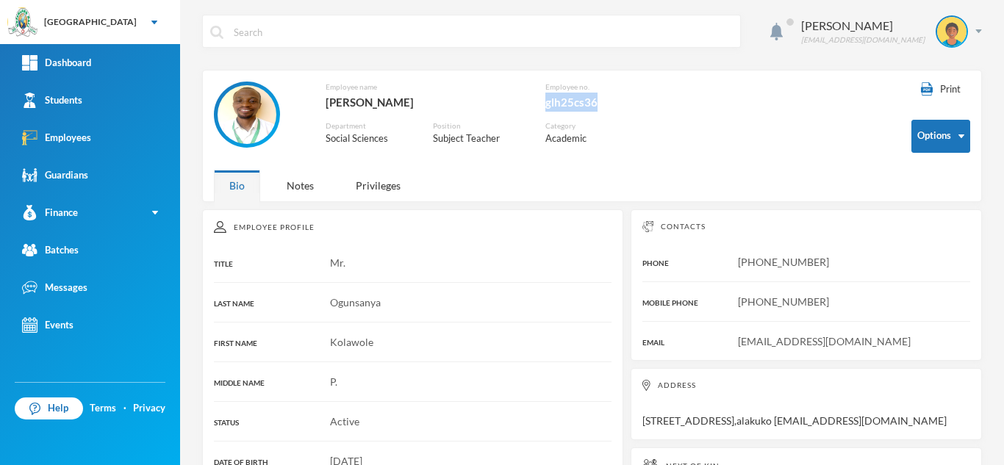
drag, startPoint x: 600, startPoint y: 106, endPoint x: 544, endPoint y: 104, distance: 55.9
click at [544, 104] on div "Employee name [GEOGRAPHIC_DATA][PERSON_NAME] Employee no. glh25cs36 Department …" at bounding box center [434, 122] width 441 height 81
click at [306, 187] on div "Notes" at bounding box center [300, 186] width 58 height 32
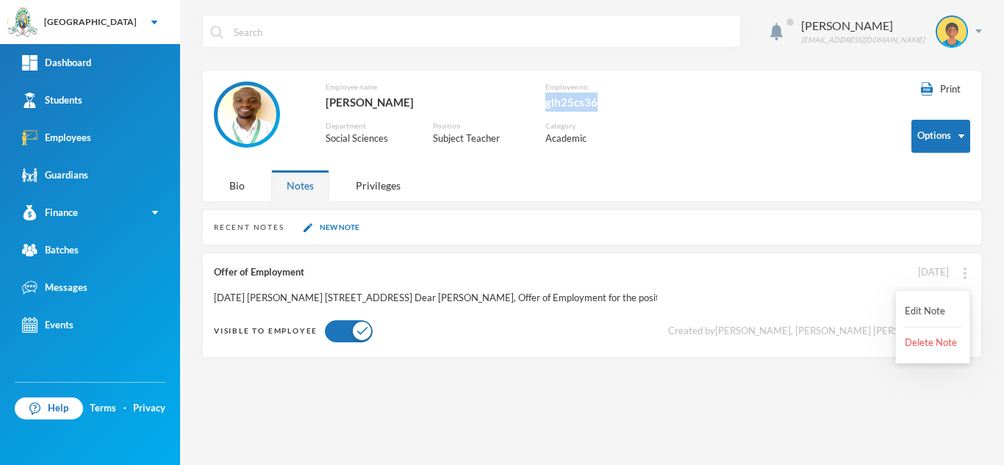
click at [965, 270] on img at bounding box center [965, 274] width 3 height 12
click at [914, 306] on button "Edit Note" at bounding box center [933, 311] width 59 height 26
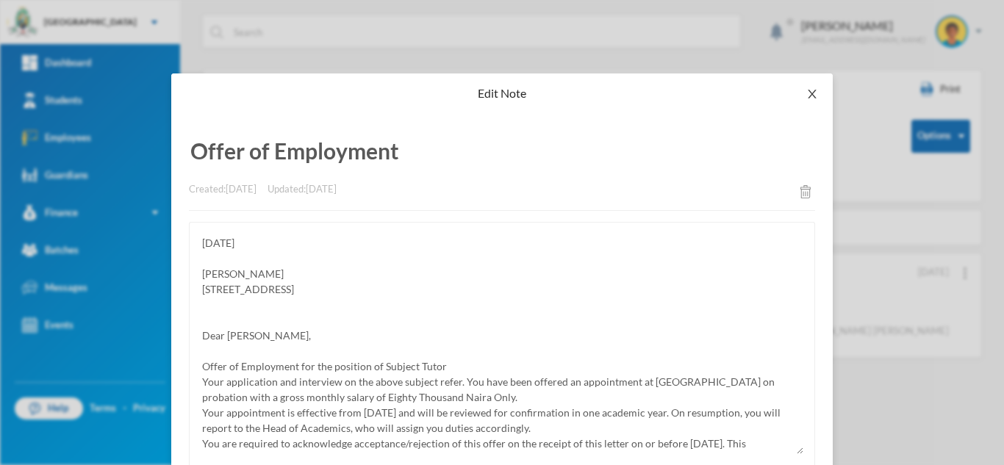
click at [807, 90] on icon "icon: close" at bounding box center [813, 94] width 12 height 12
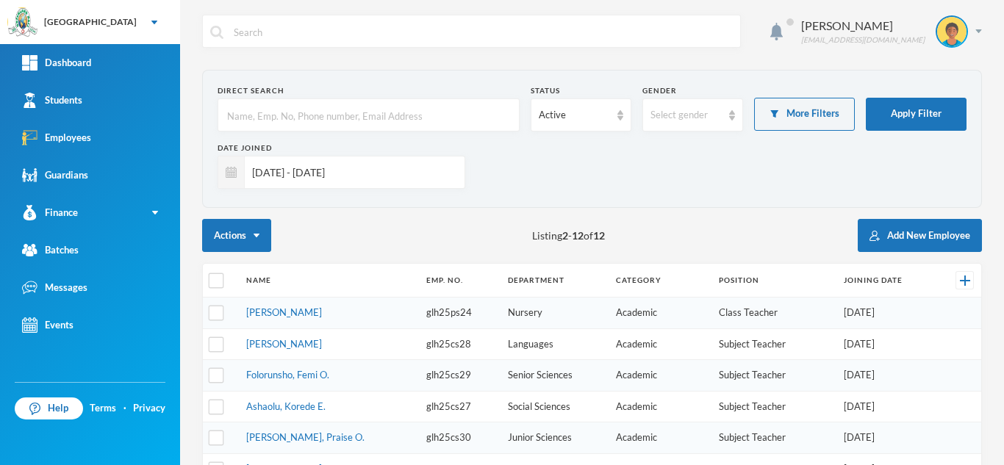
scroll to position [267, 0]
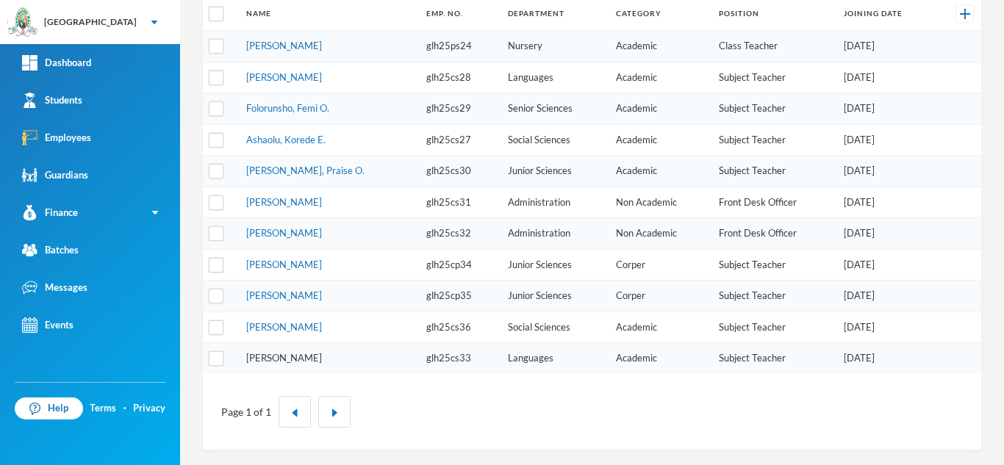
click at [295, 360] on link "[PERSON_NAME]" at bounding box center [284, 358] width 76 height 12
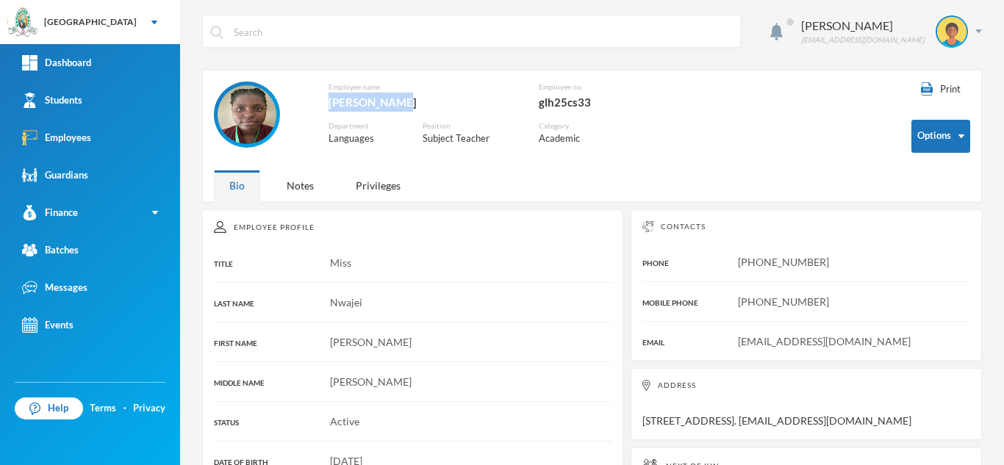
drag, startPoint x: 392, startPoint y: 103, endPoint x: 330, endPoint y: 100, distance: 61.8
click at [330, 100] on div "[PERSON_NAME]" at bounding box center [422, 102] width 187 height 19
drag, startPoint x: 597, startPoint y: 93, endPoint x: 537, endPoint y: 93, distance: 59.6
click at [539, 93] on div "glh25cs33" at bounding box center [597, 102] width 116 height 19
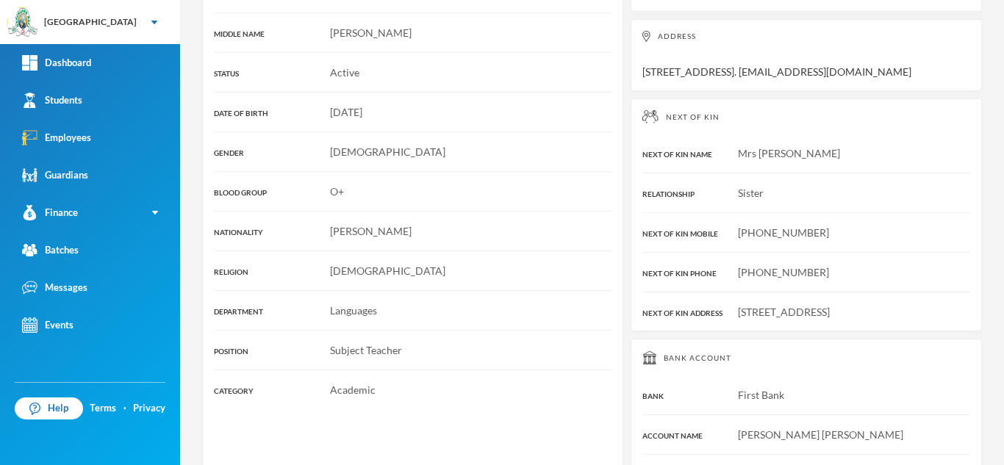
scroll to position [393, 0]
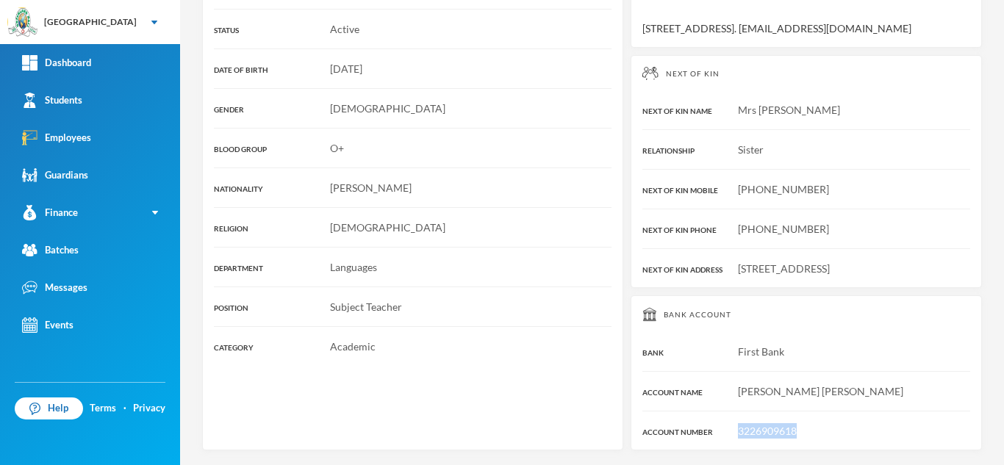
drag, startPoint x: 801, startPoint y: 426, endPoint x: 729, endPoint y: 428, distance: 71.3
click at [729, 428] on div "3226909618" at bounding box center [807, 430] width 328 height 15
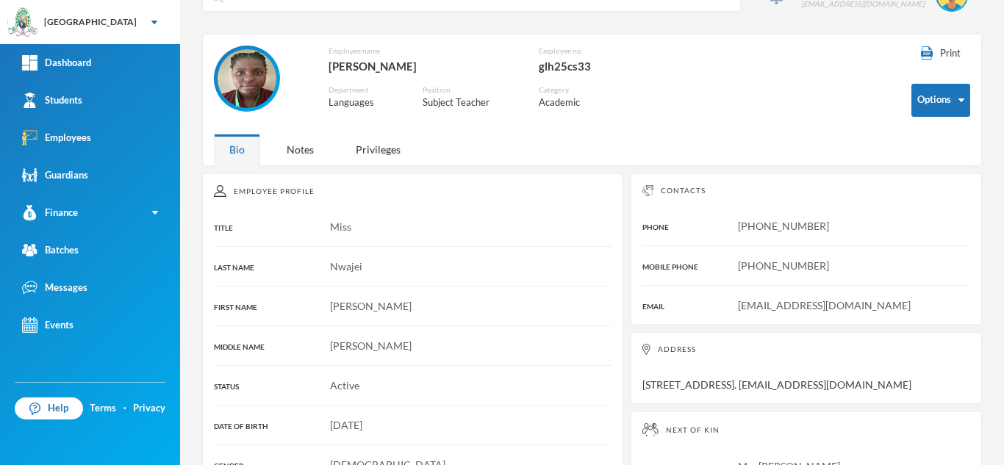
scroll to position [13, 0]
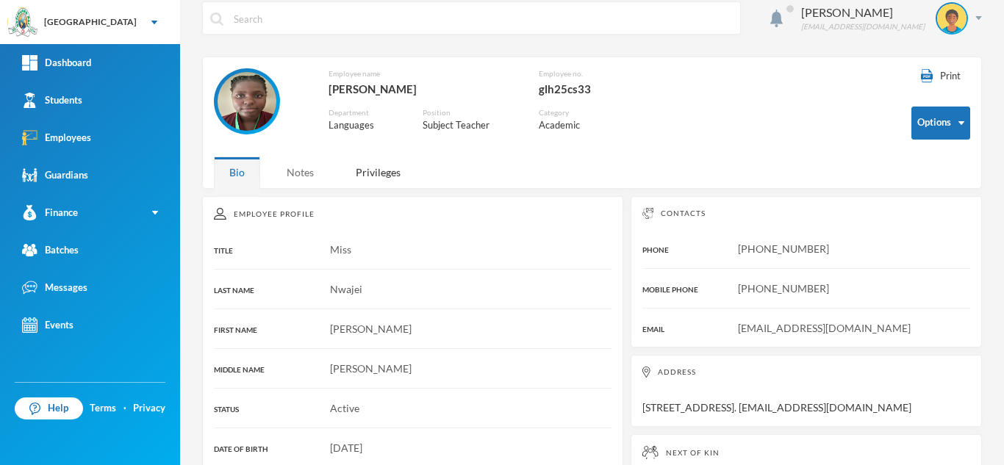
click at [300, 170] on div "Notes" at bounding box center [300, 173] width 58 height 32
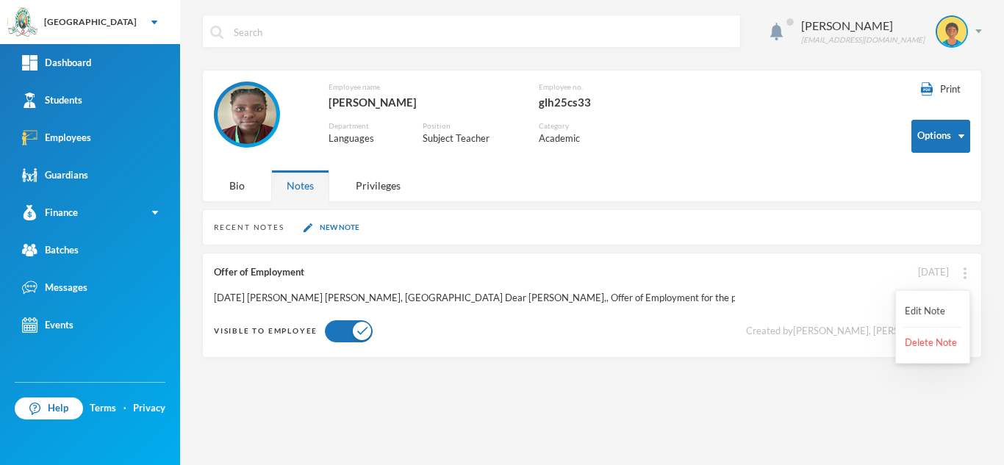
click at [966, 275] on img at bounding box center [965, 274] width 3 height 12
click at [918, 310] on button "Edit Note" at bounding box center [933, 311] width 59 height 26
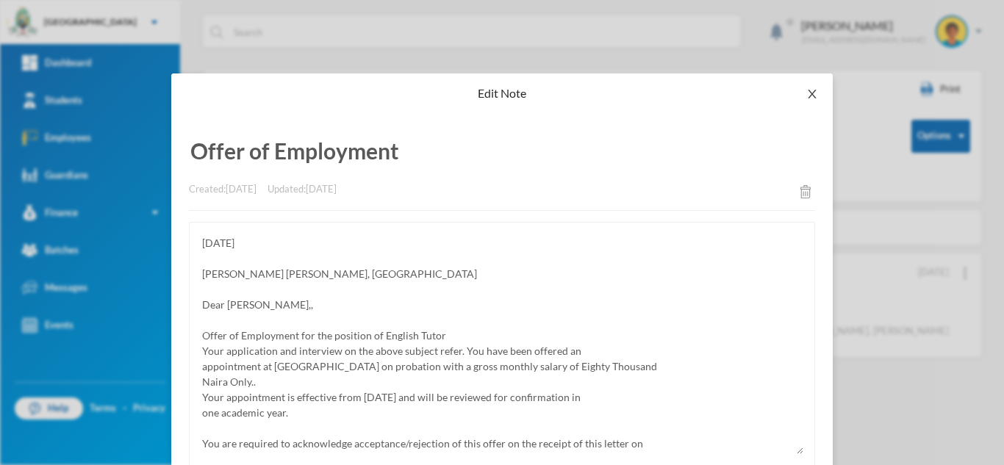
click at [807, 93] on icon "icon: close" at bounding box center [813, 94] width 12 height 12
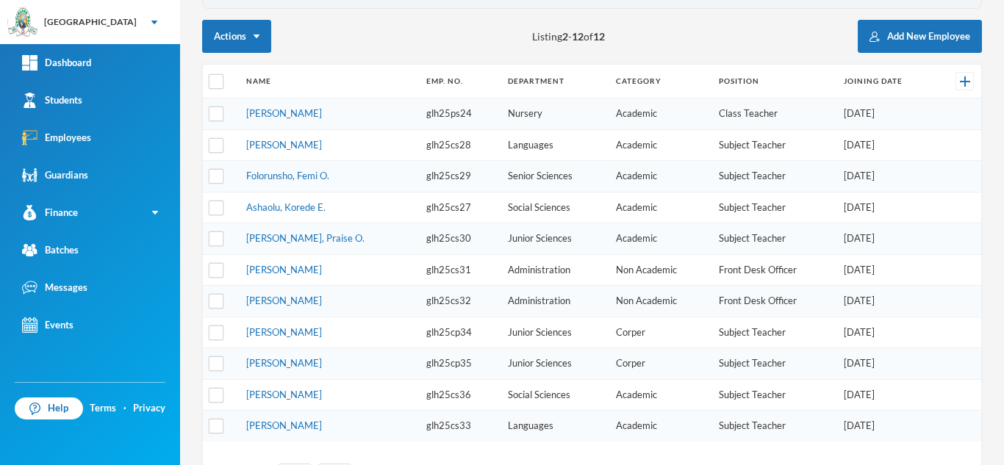
scroll to position [199, 0]
click at [275, 397] on link "[PERSON_NAME]" at bounding box center [284, 396] width 76 height 12
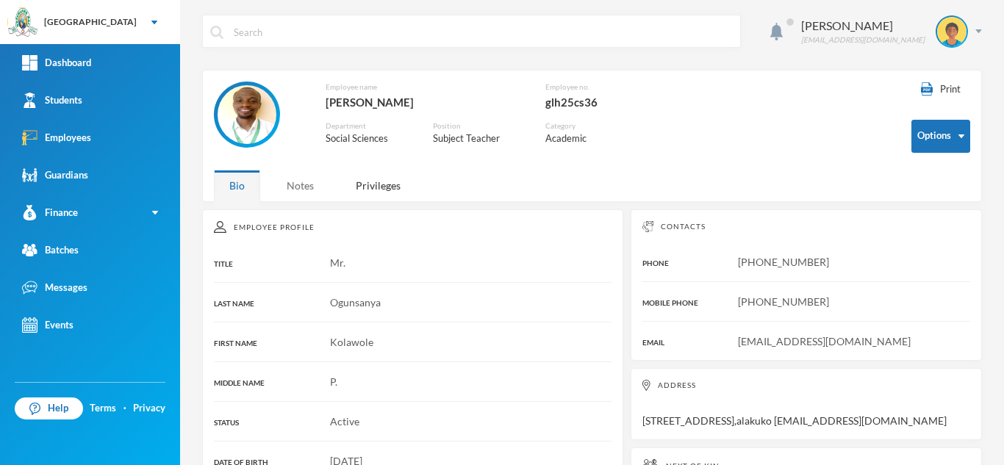
click at [302, 187] on div "Notes" at bounding box center [300, 186] width 58 height 32
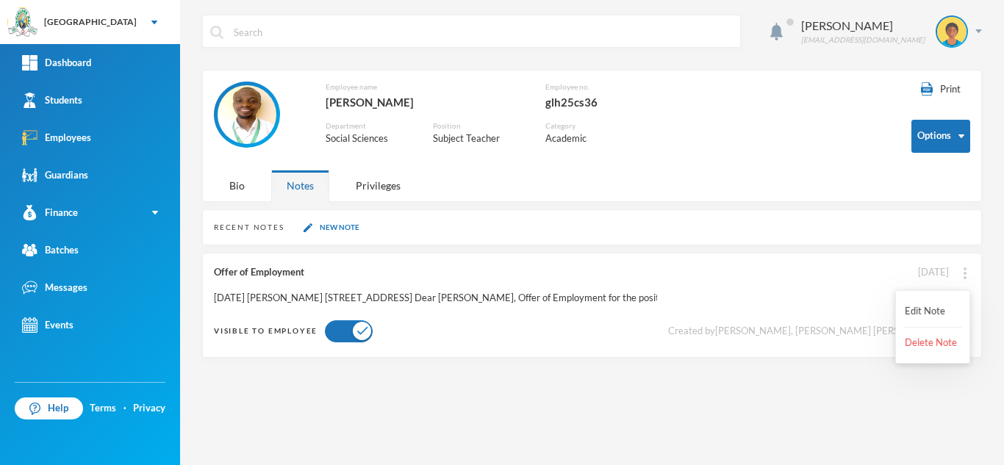
click at [962, 271] on div at bounding box center [965, 272] width 10 height 15
click at [911, 307] on button "Edit Note" at bounding box center [933, 311] width 59 height 26
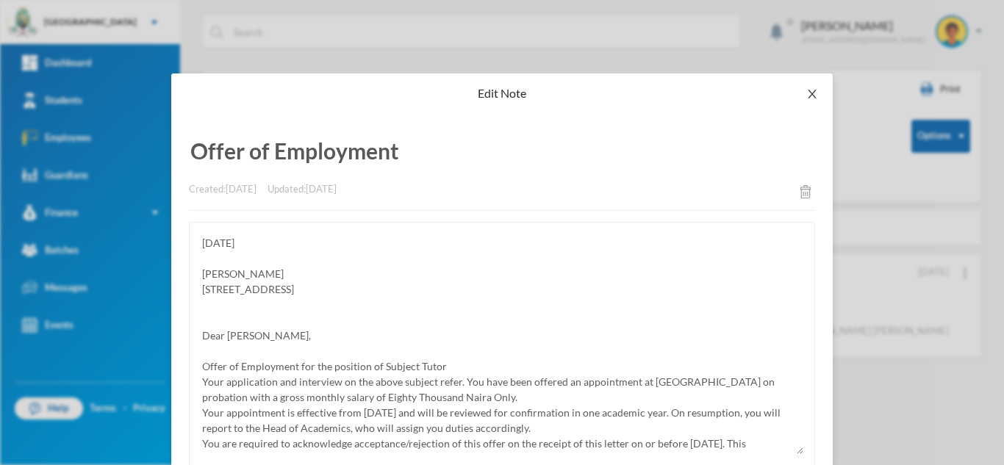
click at [801, 87] on span "Close" at bounding box center [812, 94] width 41 height 41
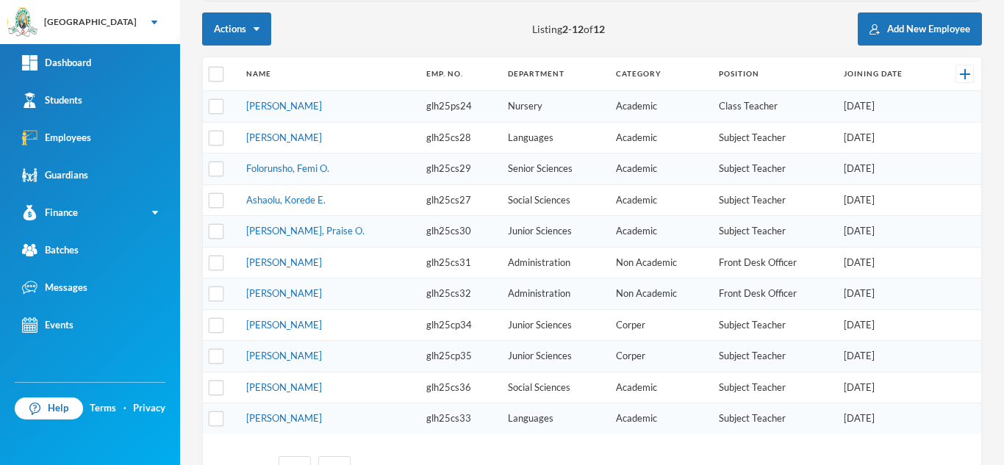
scroll to position [208, 0]
drag, startPoint x: 220, startPoint y: 72, endPoint x: 356, endPoint y: 2, distance: 152.9
click at [368, 0] on html "Greenland Hall Your Bluebic Account Greenland Hall Add a New School Dashboard S…" at bounding box center [502, 232] width 1004 height 465
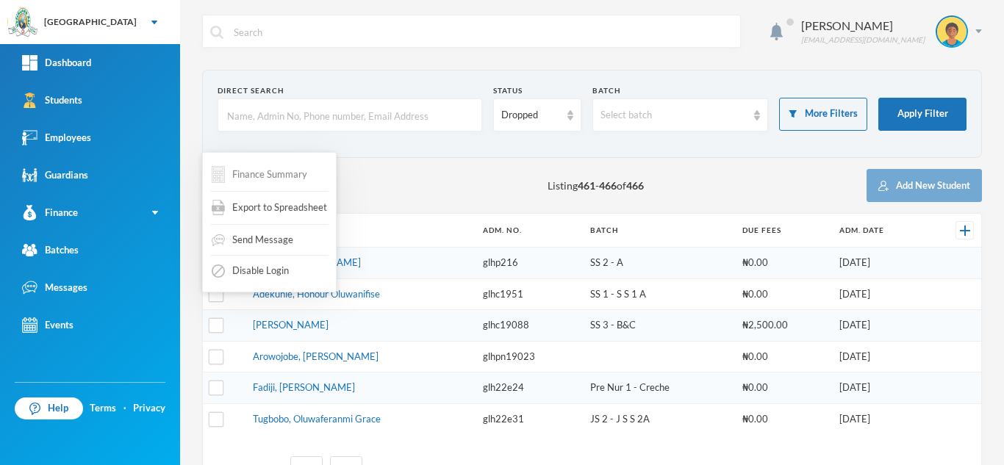
scroll to position [60, 0]
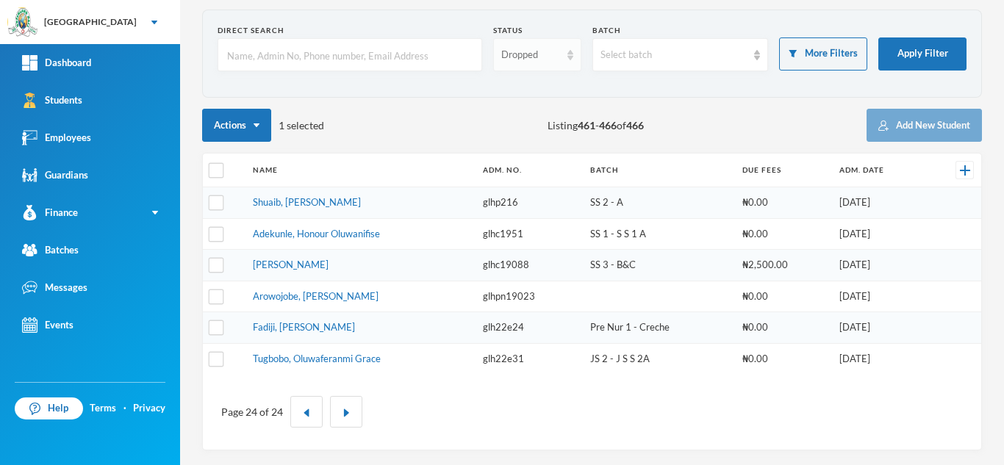
click at [532, 51] on div "Dropped" at bounding box center [530, 55] width 59 height 15
click at [524, 94] on span "Enrolled" at bounding box center [517, 88] width 39 height 12
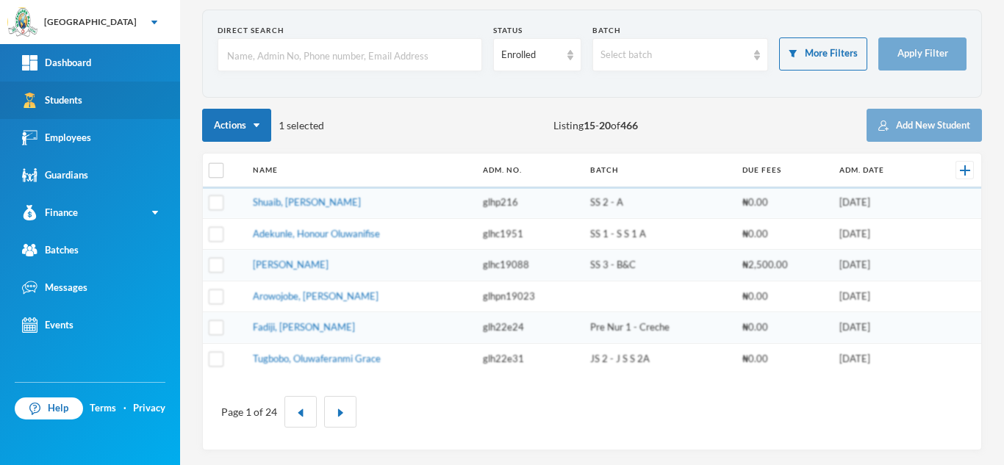
click at [96, 115] on link "Students" at bounding box center [90, 100] width 180 height 37
click at [221, 173] on input "checkbox" at bounding box center [216, 170] width 15 height 15
checkbox input "true"
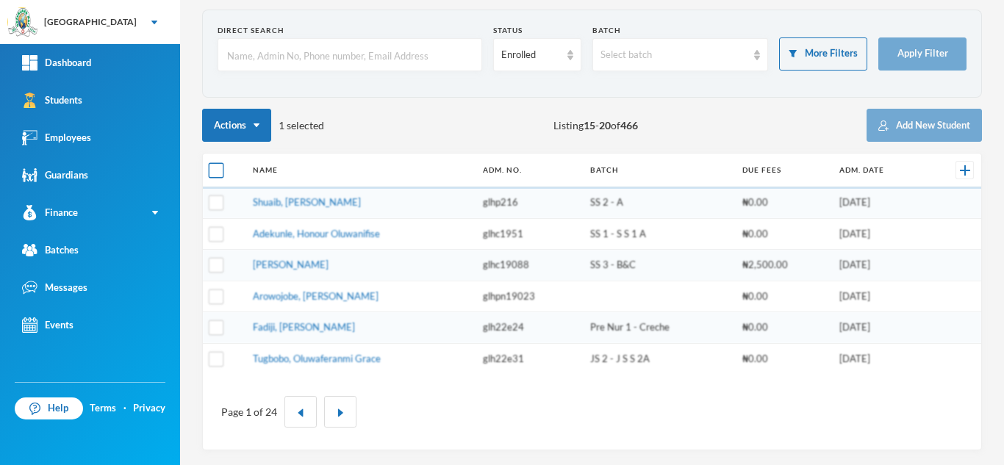
checkbox input "true"
click at [220, 174] on input "checkbox" at bounding box center [216, 170] width 15 height 15
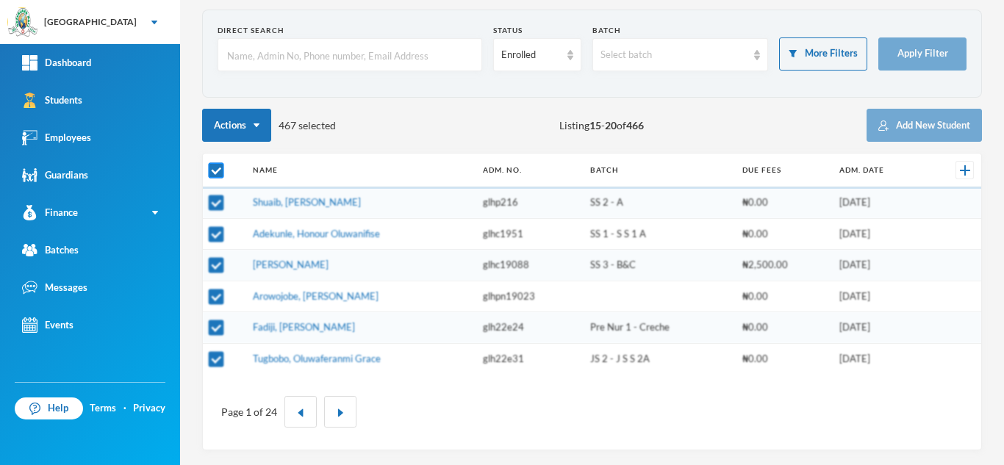
checkbox input "false"
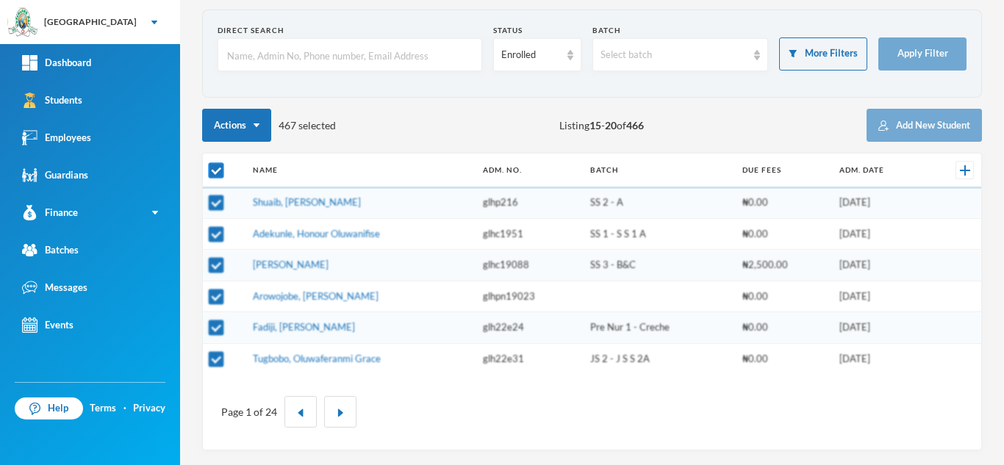
checkbox input "false"
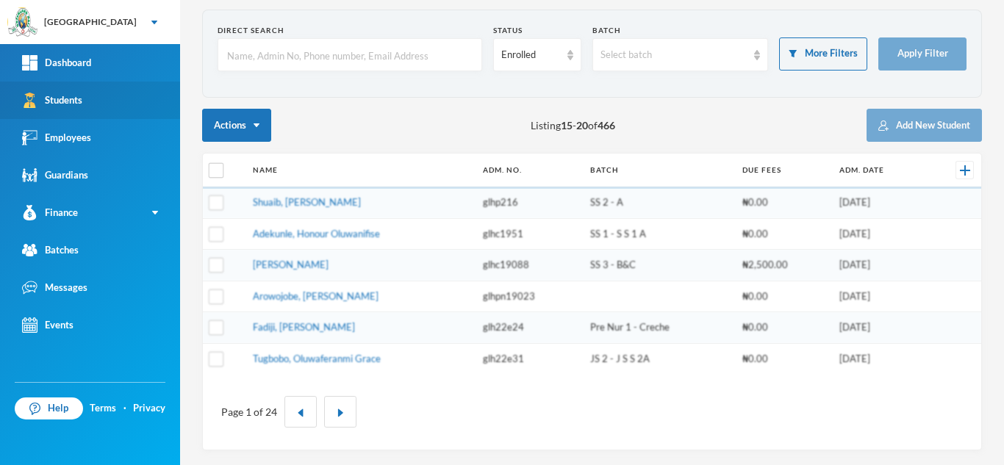
click at [88, 105] on link "Students" at bounding box center [90, 100] width 180 height 37
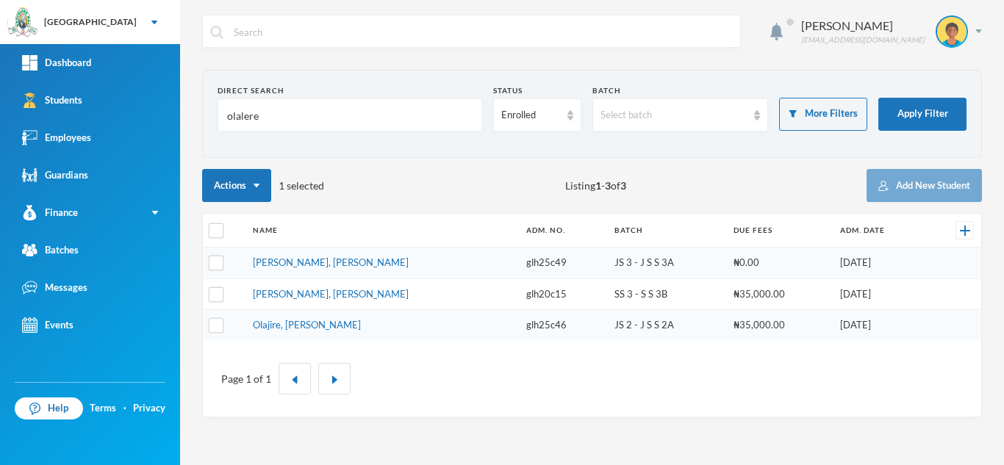
click at [212, 222] on th at bounding box center [224, 231] width 43 height 34
click at [212, 224] on input "checkbox" at bounding box center [216, 231] width 15 height 15
checkbox input "true"
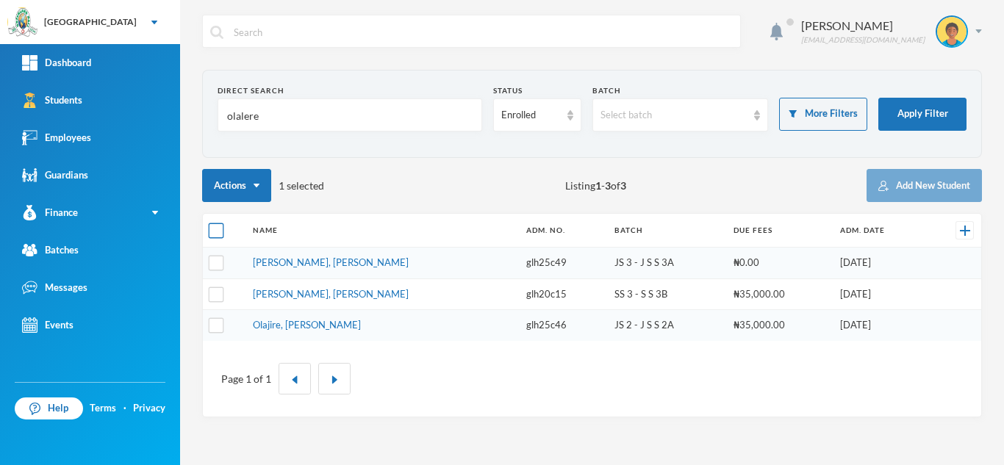
checkbox input "true"
click at [212, 224] on input "checkbox" at bounding box center [216, 231] width 15 height 15
checkbox input "false"
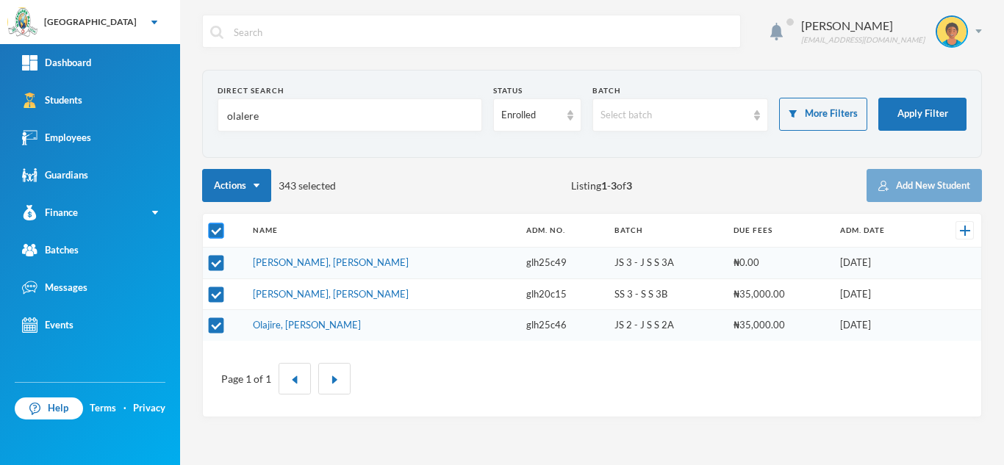
checkbox input "false"
click at [212, 224] on input "checkbox" at bounding box center [216, 231] width 15 height 15
checkbox input "true"
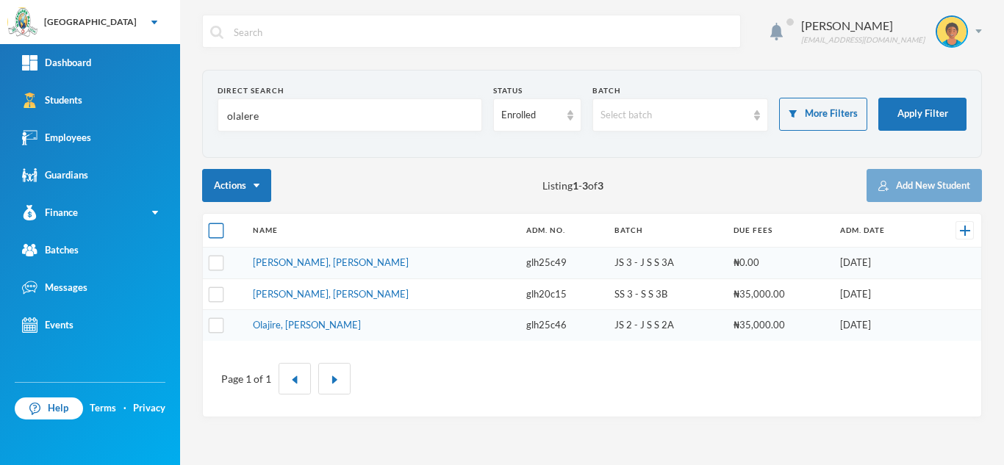
checkbox input "true"
click at [212, 224] on input "checkbox" at bounding box center [216, 231] width 15 height 15
checkbox input "false"
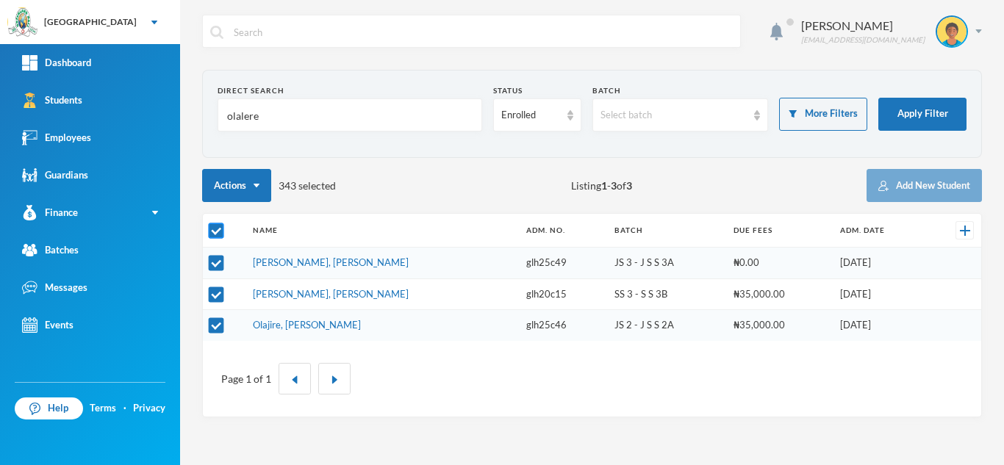
checkbox input "false"
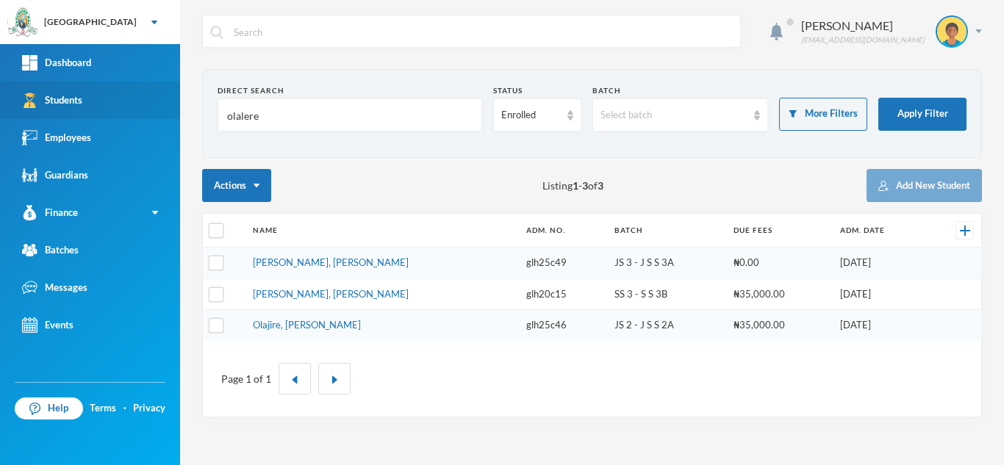
drag, startPoint x: 273, startPoint y: 119, endPoint x: 90, endPoint y: 99, distance: 184.1
click at [90, 99] on div "Greenland Hall Your Bluebic Account Greenland Hall Add a New School Dashboard S…" at bounding box center [502, 232] width 1004 height 465
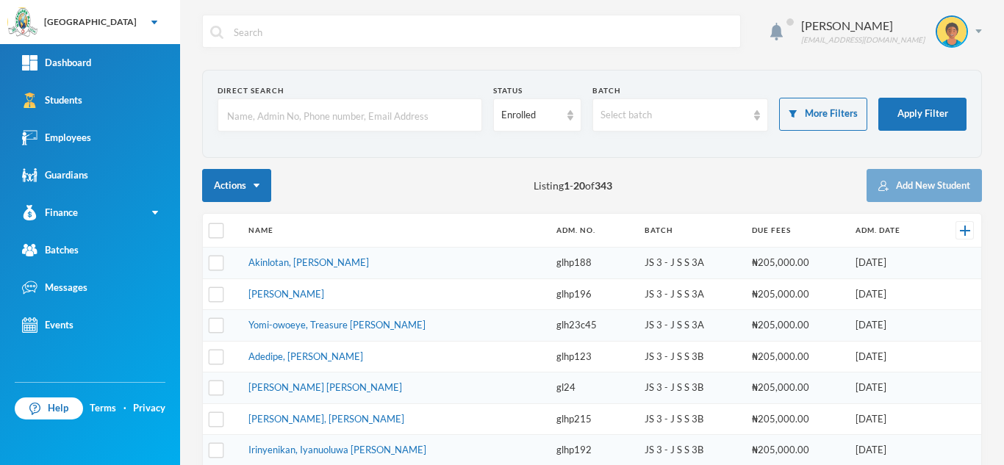
click at [309, 127] on input "text" at bounding box center [350, 115] width 249 height 33
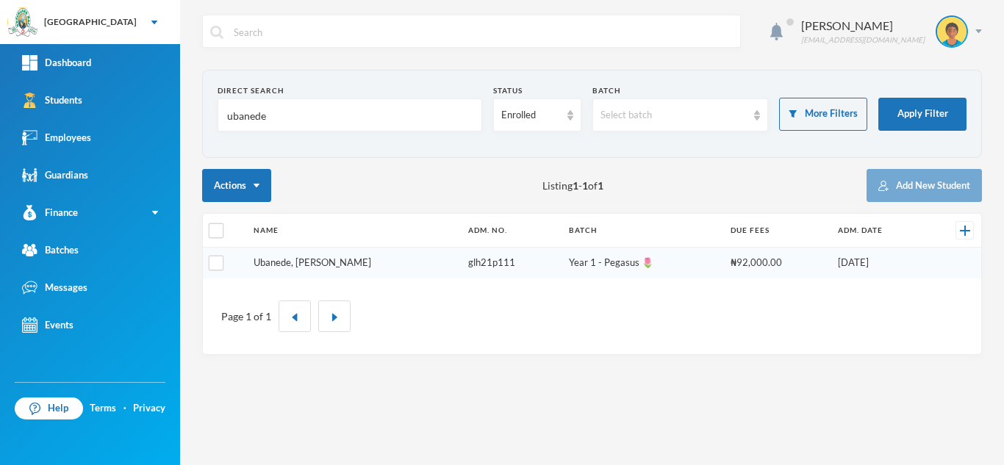
type input "ubanede"
click at [330, 257] on link "Ubanede, Godwin Ebuka" at bounding box center [313, 263] width 118 height 12
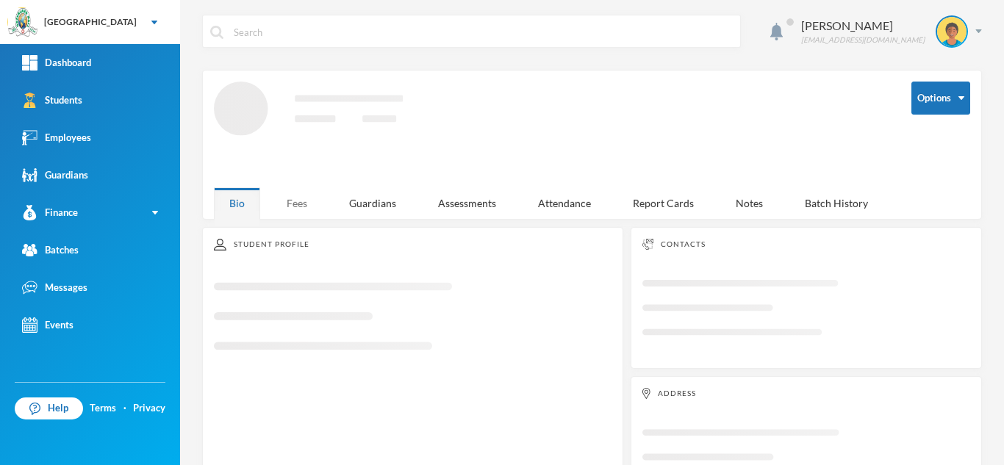
click at [293, 194] on div "Fees" at bounding box center [296, 203] width 51 height 32
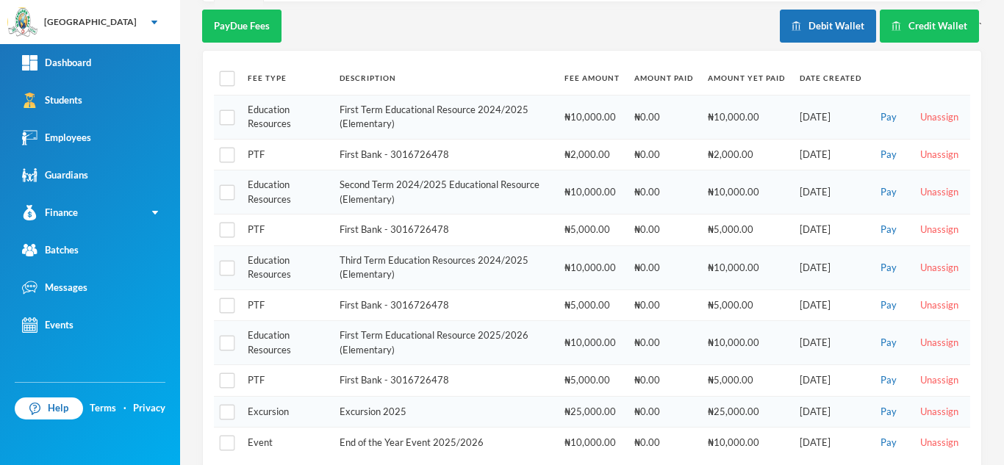
scroll to position [271, 0]
